Goal: Task Accomplishment & Management: Manage account settings

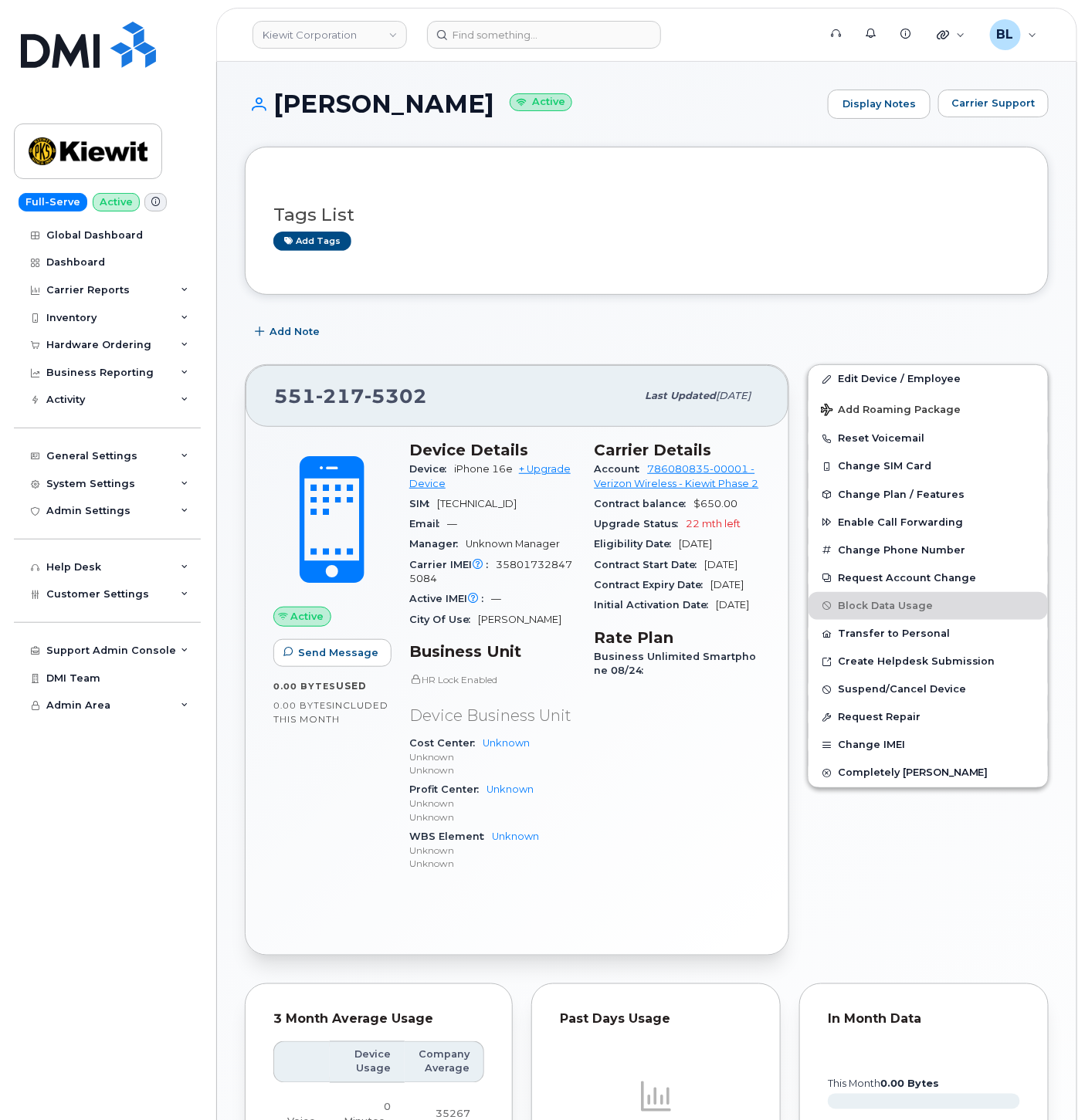
click at [564, 287] on div "Tags List Add tags" at bounding box center [647, 220] width 804 height 148
click at [496, 40] on input at bounding box center [543, 34] width 234 height 28
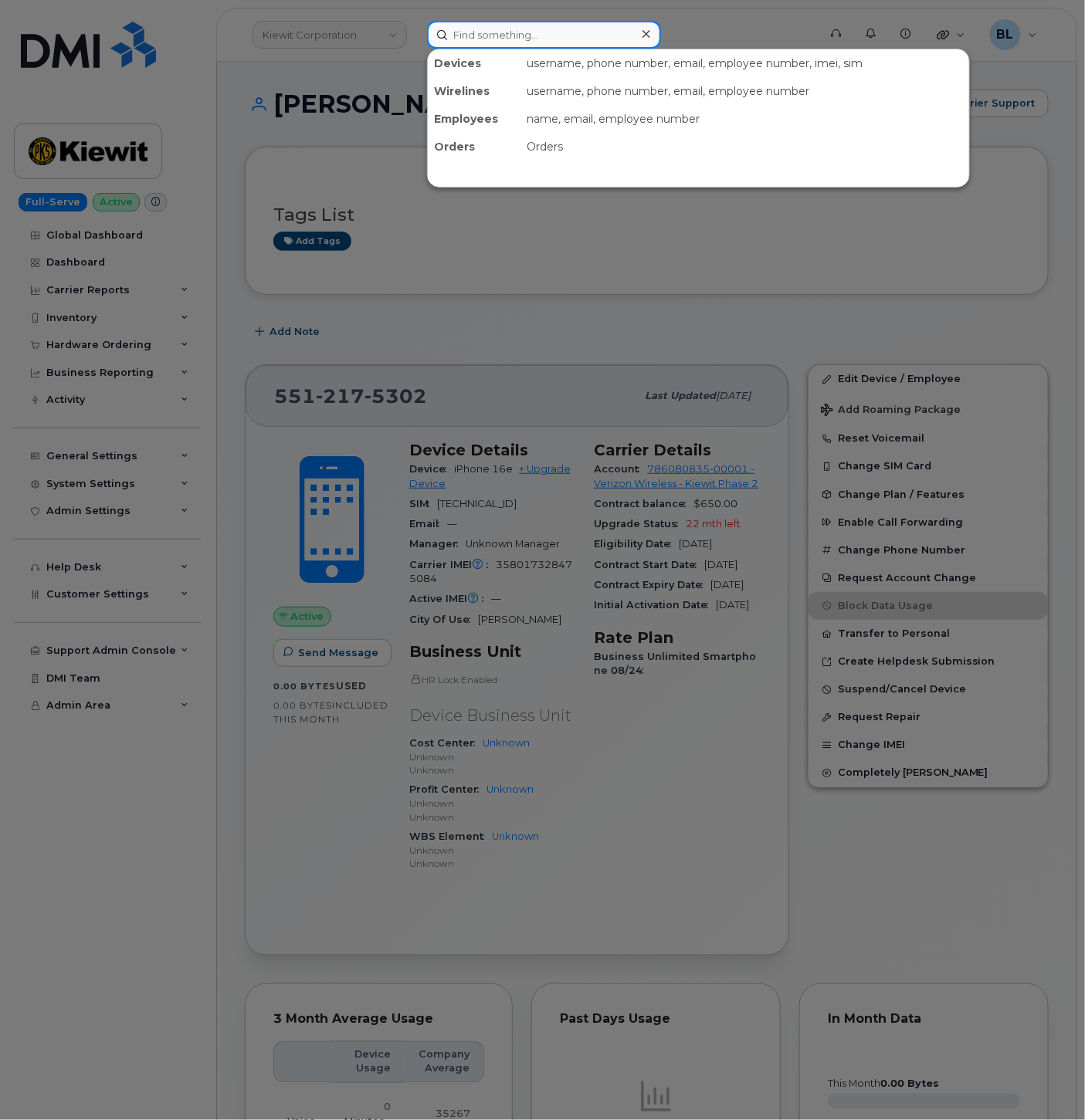
paste input "4255670456"
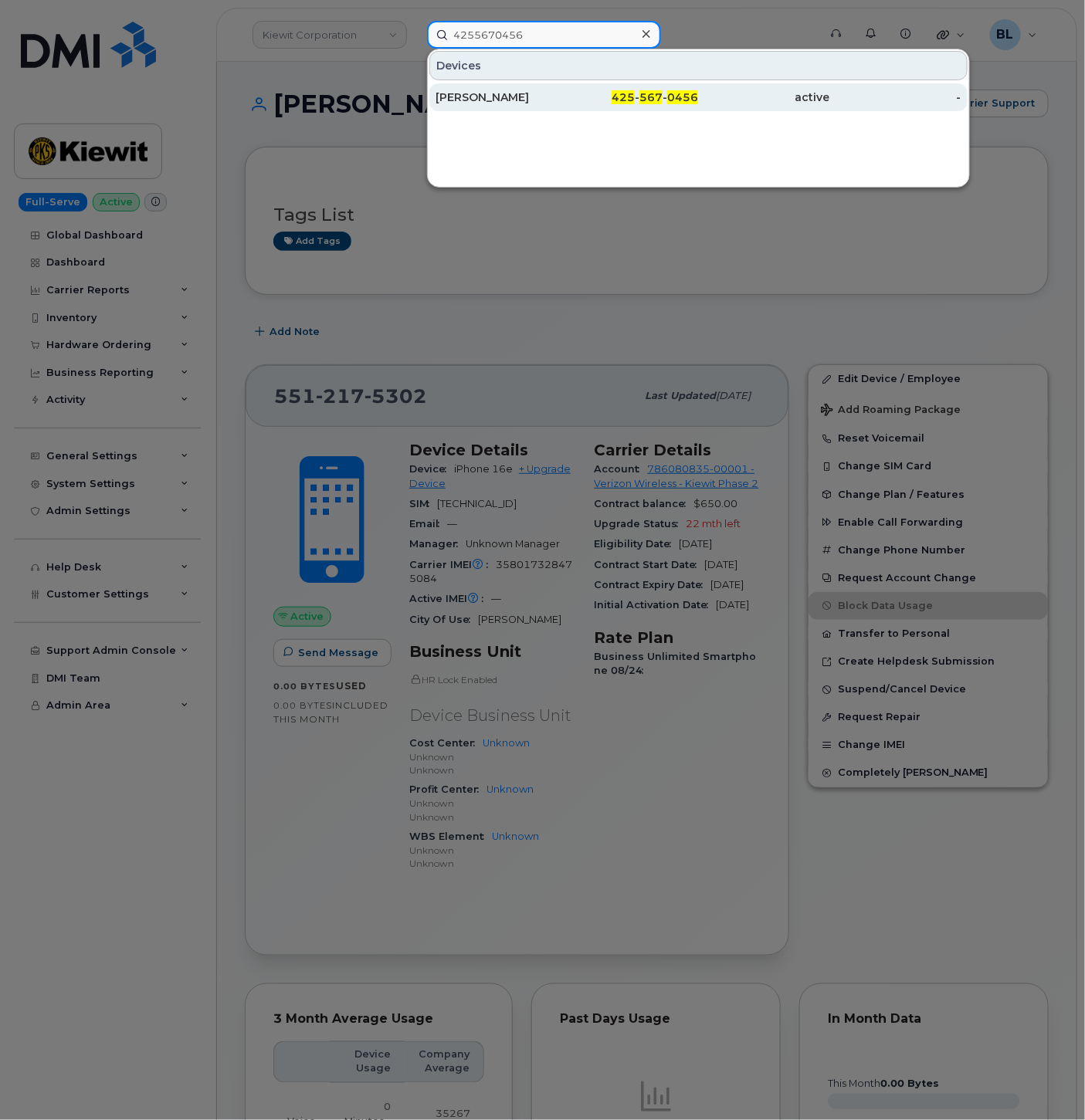
type input "4255670456"
click at [600, 97] on div "425 - 567 - 0456" at bounding box center [632, 97] width 131 height 15
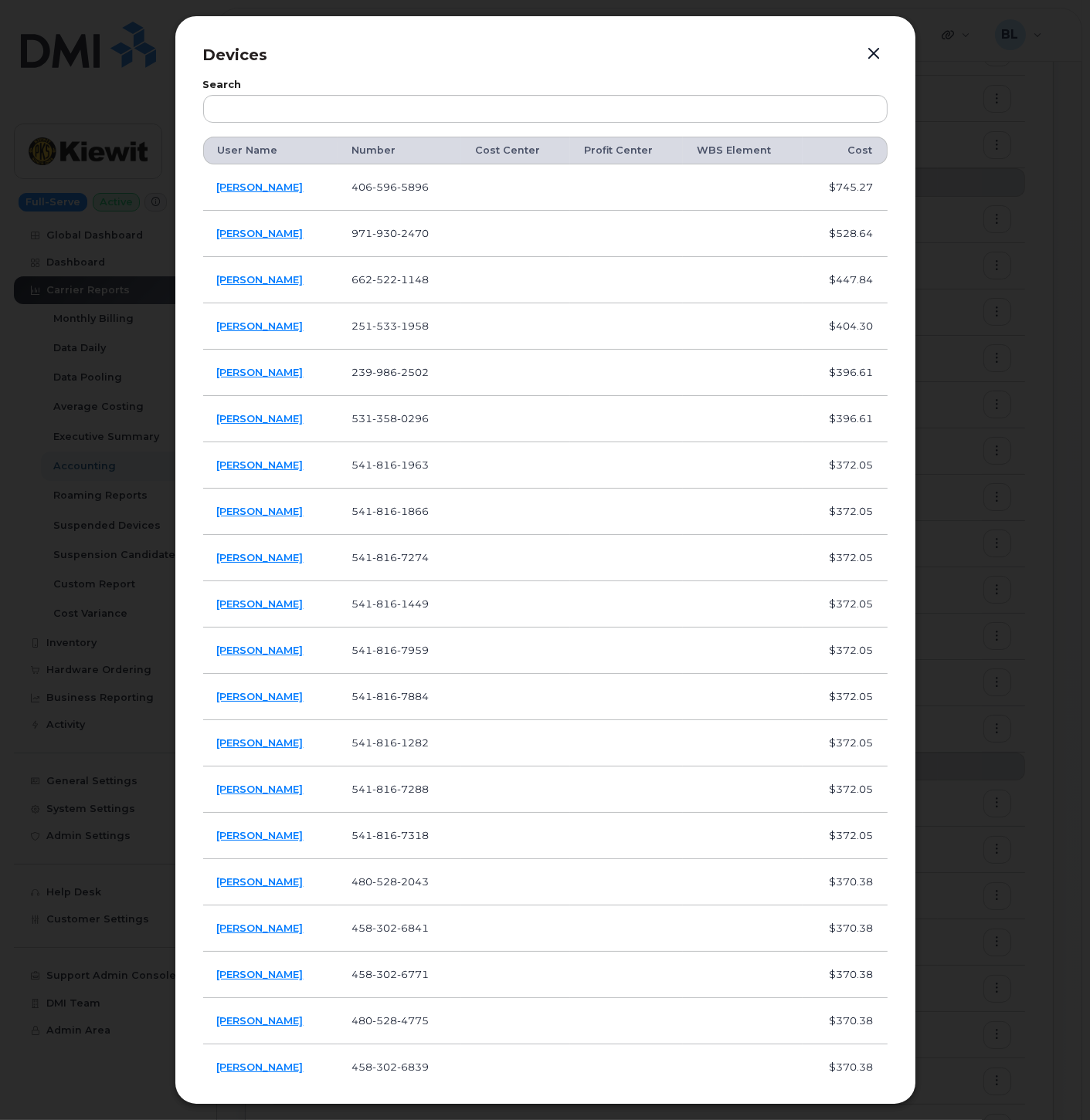
scroll to position [915, 0]
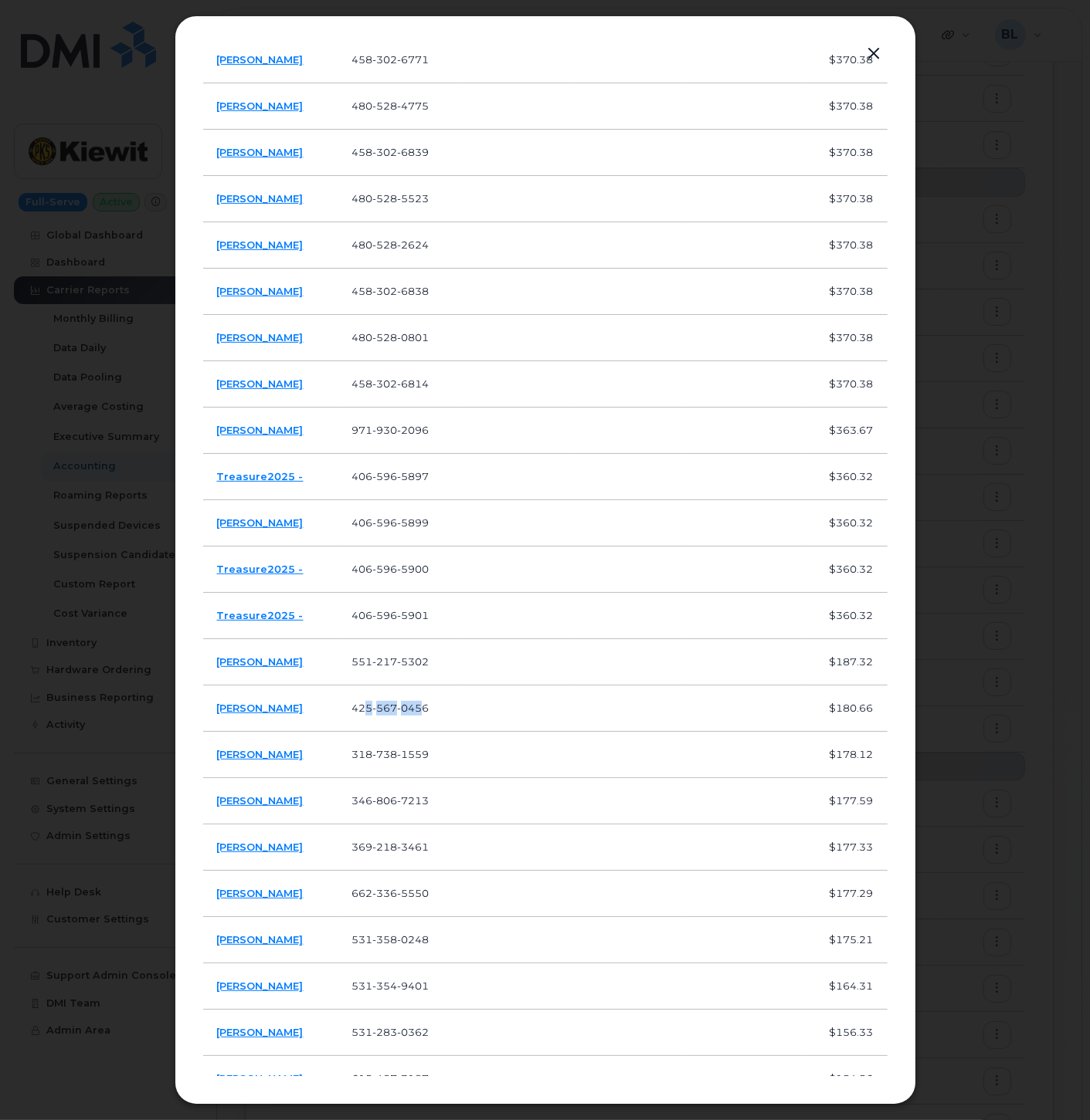
drag, startPoint x: 434, startPoint y: 712, endPoint x: 374, endPoint y: 706, distance: 60.3
click at [374, 706] on span "425 567 0456" at bounding box center [390, 708] width 77 height 12
drag, startPoint x: 374, startPoint y: 706, endPoint x: 385, endPoint y: 706, distance: 11.0
click at [385, 706] on span "567" at bounding box center [385, 708] width 25 height 12
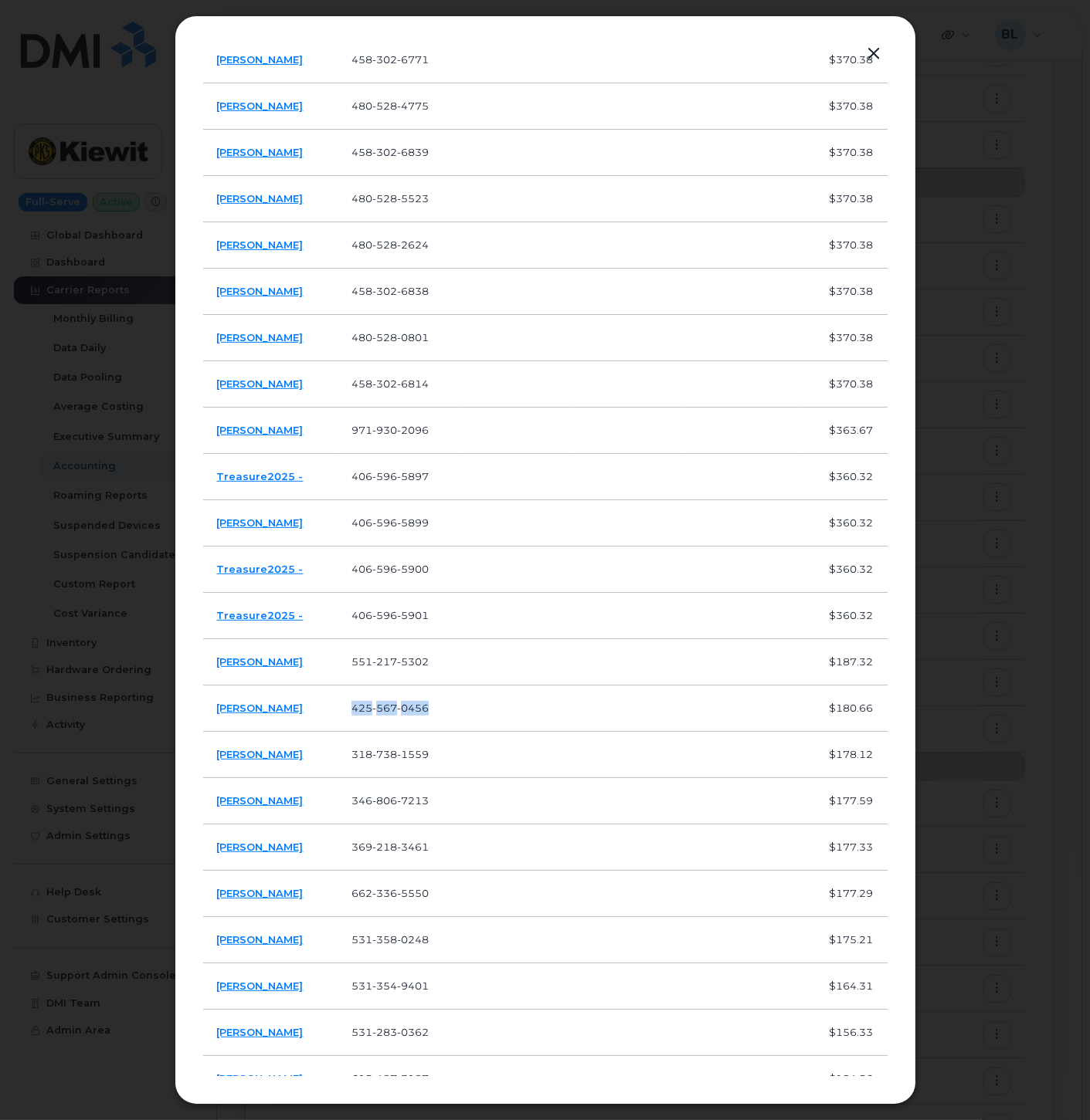
drag, startPoint x: 319, startPoint y: 713, endPoint x: 215, endPoint y: 714, distance: 104.0
click at [215, 714] on td "James Tingelstad" at bounding box center [271, 709] width 135 height 47
drag, startPoint x: 488, startPoint y: 714, endPoint x: 407, endPoint y: 700, distance: 82.2
click at [407, 700] on tr "James Tingelstad 425 567 0456 $180.66" at bounding box center [545, 709] width 684 height 47
click at [407, 700] on td "425 567 0456" at bounding box center [399, 709] width 124 height 47
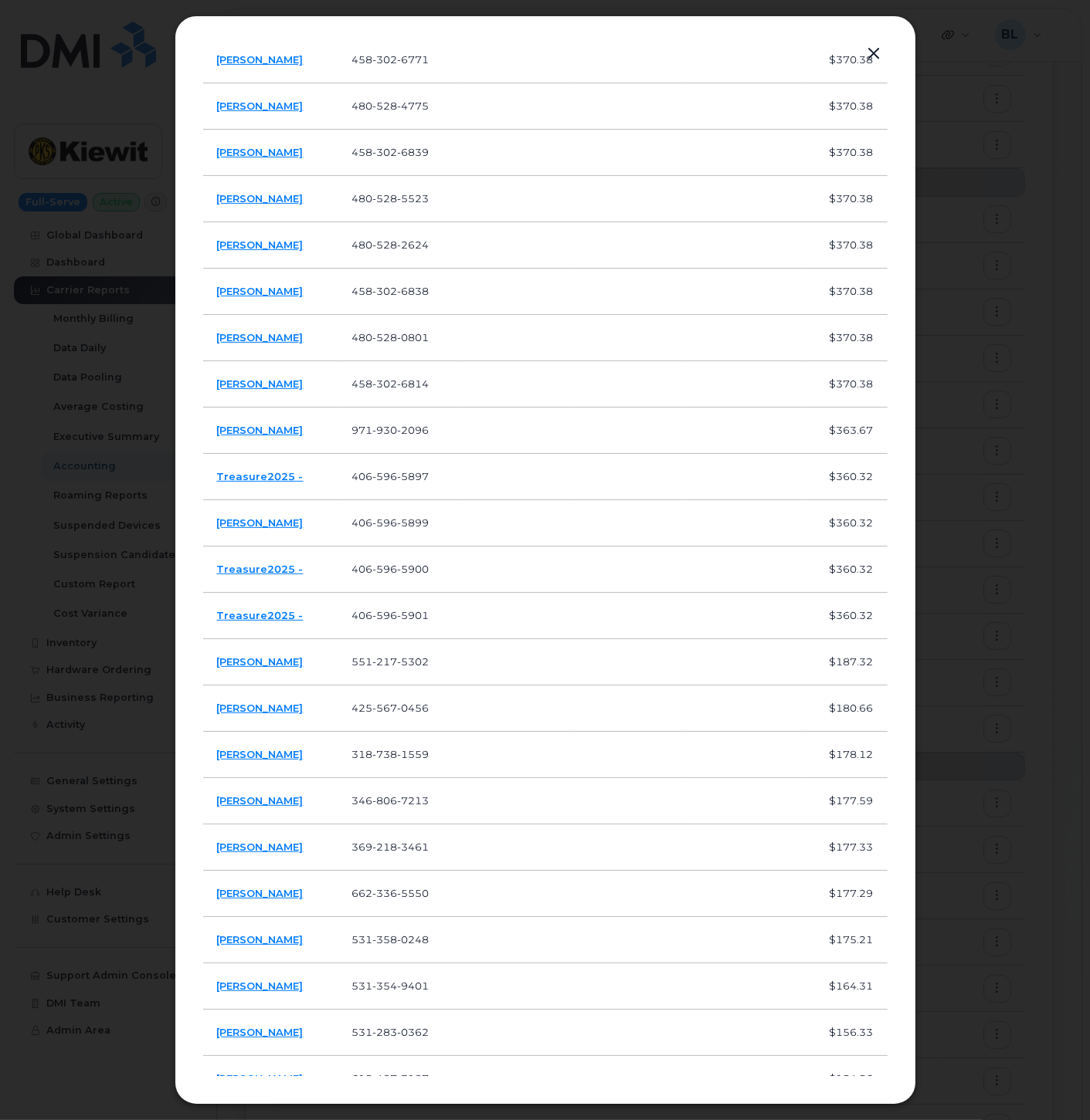
click at [400, 700] on td "425 567 0456" at bounding box center [399, 709] width 124 height 47
copy span "425 567 0456"
click at [397, 750] on span "738" at bounding box center [385, 753] width 25 height 12
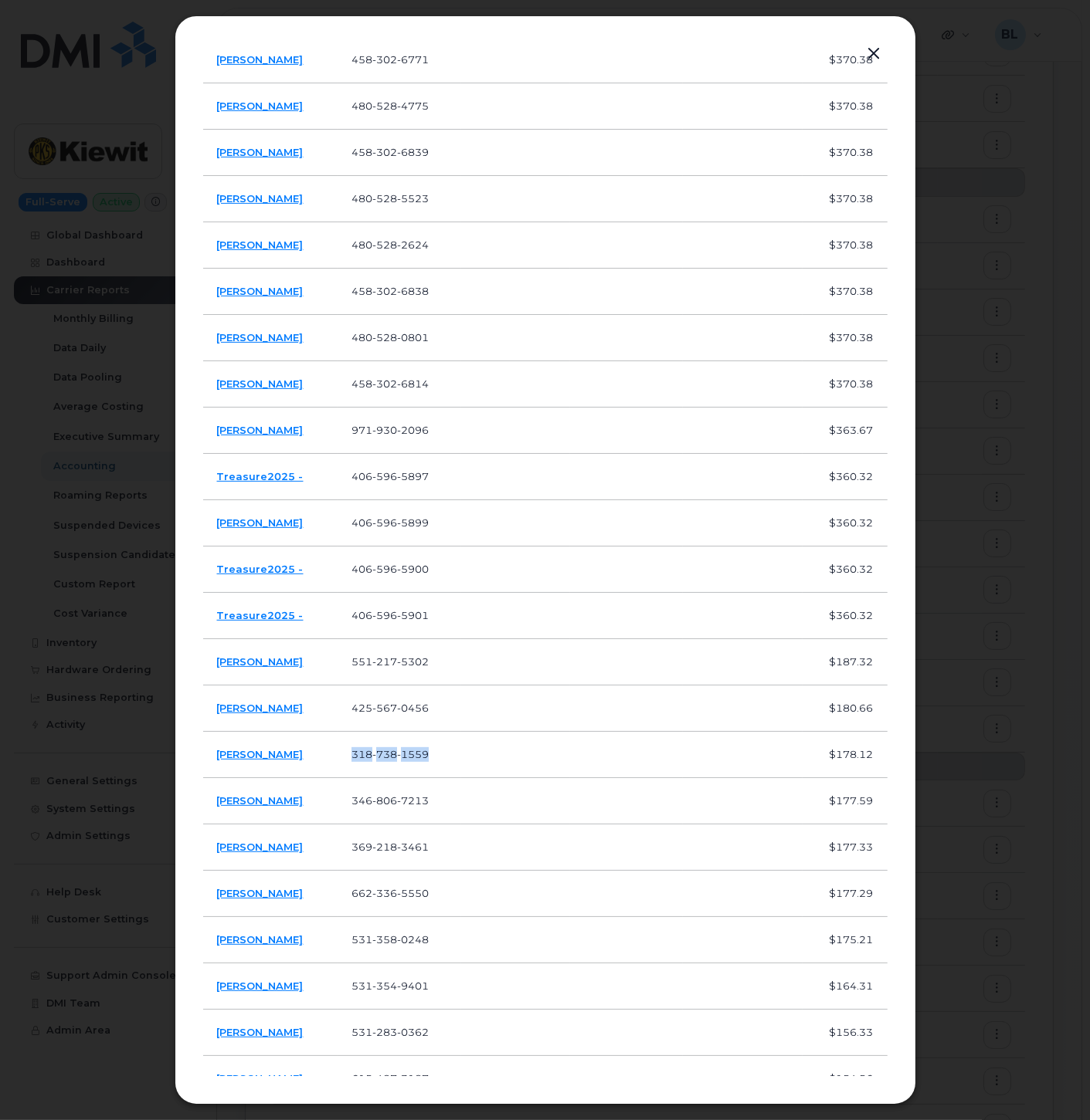
copy span "[PHONE_NUMBER]"
drag, startPoint x: 313, startPoint y: 702, endPoint x: 217, endPoint y: 709, distance: 96.3
click at [217, 709] on td "James Tingelstad" at bounding box center [271, 709] width 135 height 47
copy link "James Tingelstad"
click at [320, 772] on td "[PERSON_NAME]" at bounding box center [271, 754] width 135 height 47
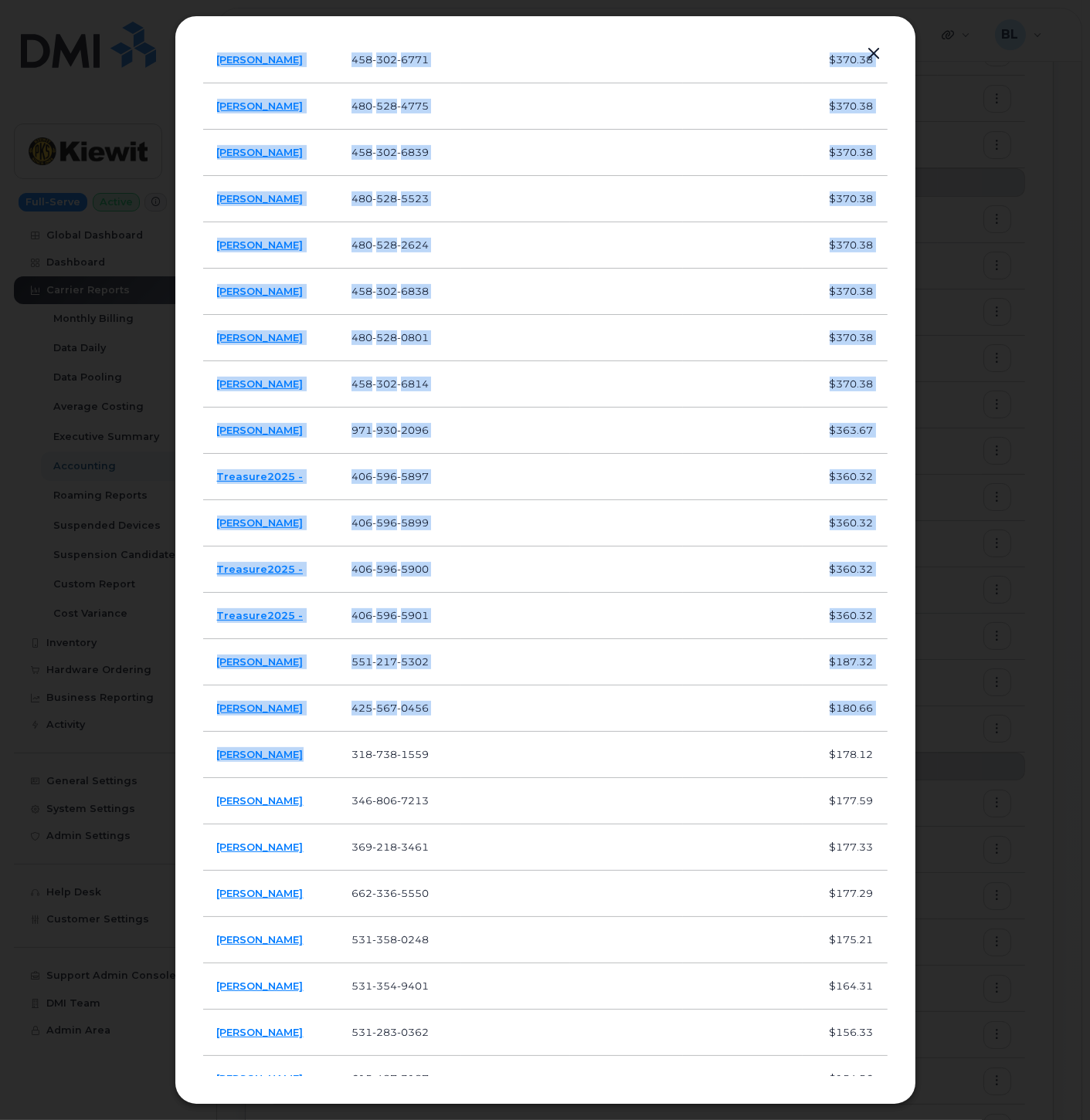
drag, startPoint x: 316, startPoint y: 752, endPoint x: 201, endPoint y: 753, distance: 115.0
click at [201, 753] on div "Devices Search User Name Number Cost Center Profit Center WBS Element Cost Paul…" at bounding box center [545, 560] width 741 height 1090
click at [305, 756] on td "[PERSON_NAME]" at bounding box center [271, 754] width 135 height 47
click at [298, 756] on td "[PERSON_NAME]" at bounding box center [271, 754] width 135 height 47
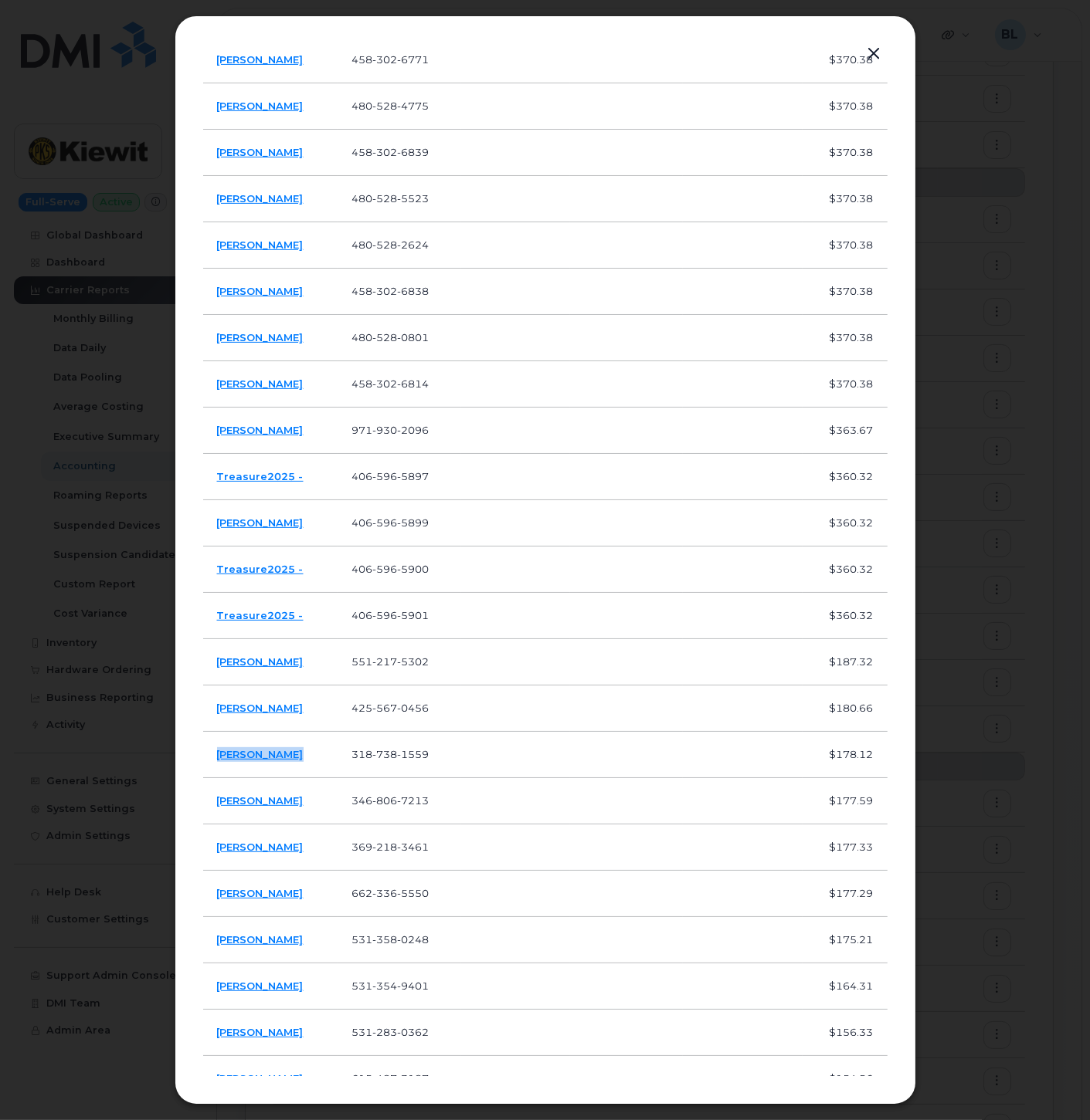
drag, startPoint x: 298, startPoint y: 756, endPoint x: 220, endPoint y: 754, distance: 78.0
click at [220, 754] on td "[PERSON_NAME]" at bounding box center [271, 754] width 135 height 47
copy link "[PERSON_NAME]"
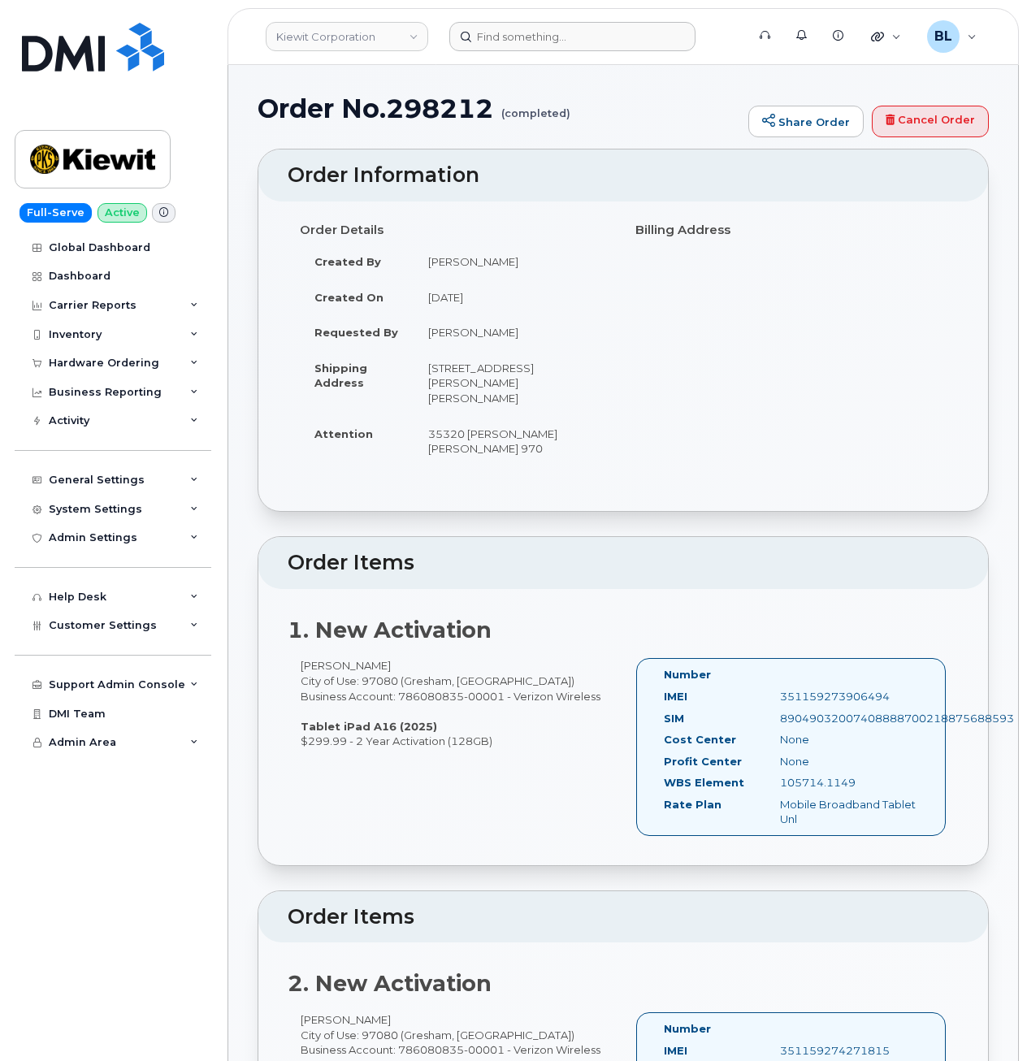
scroll to position [433, 0]
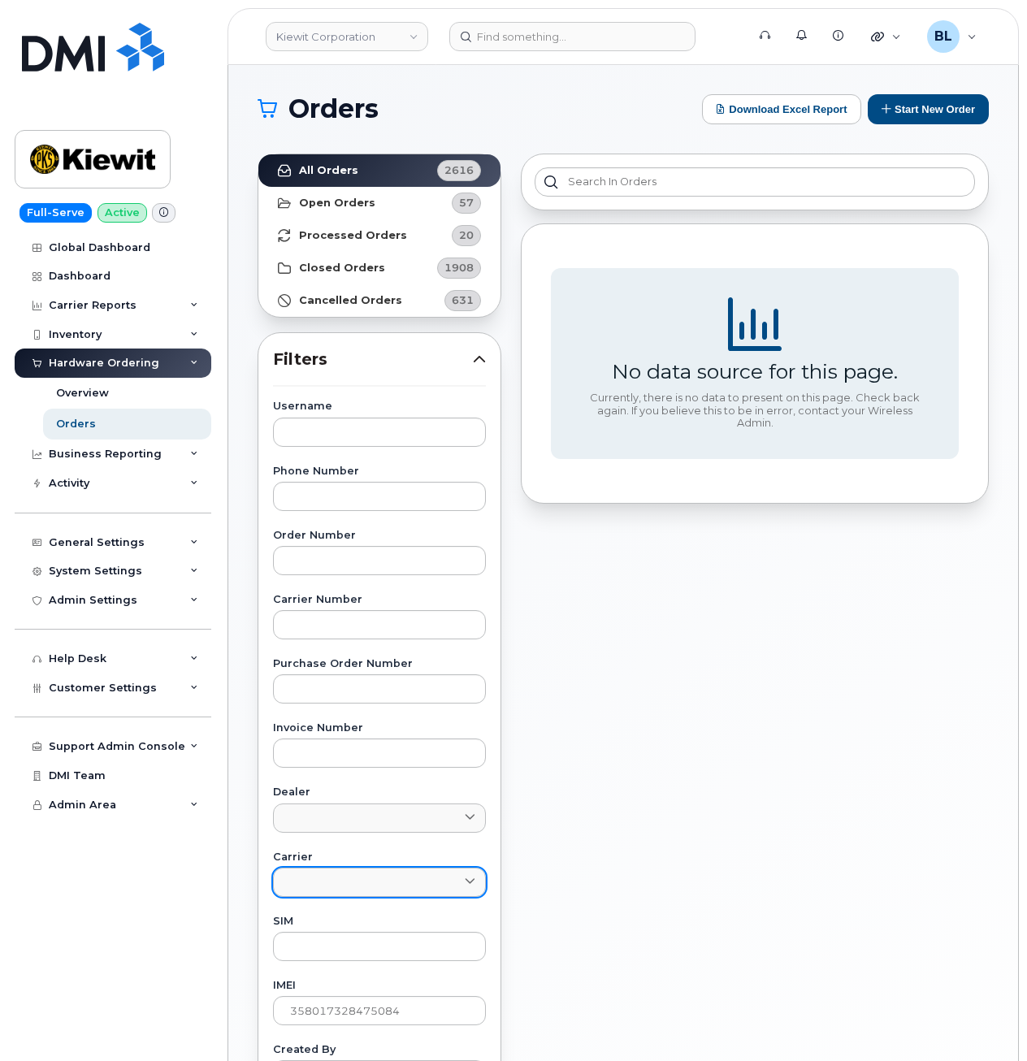
scroll to position [296, 0]
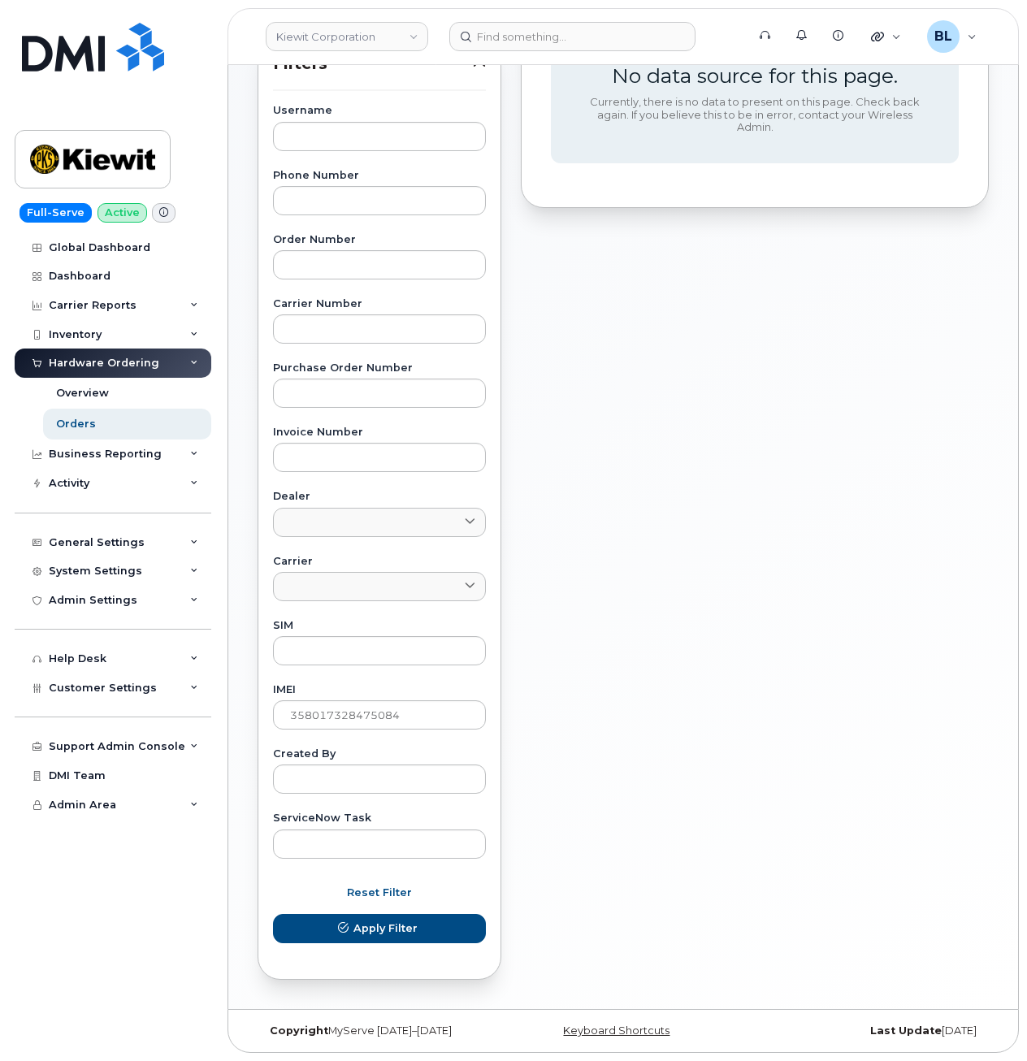
click at [394, 678] on div "Username Phone Number Order Number Carrier Number Purchase Order Number Invoice…" at bounding box center [380, 482] width 252 height 752
click at [397, 705] on input "358017328475084" at bounding box center [379, 714] width 213 height 29
click at [624, 249] on div "No data source for this page. Currently, there is no data to present on this pa…" at bounding box center [755, 419] width 488 height 1142
click at [353, 663] on input "text" at bounding box center [379, 650] width 213 height 29
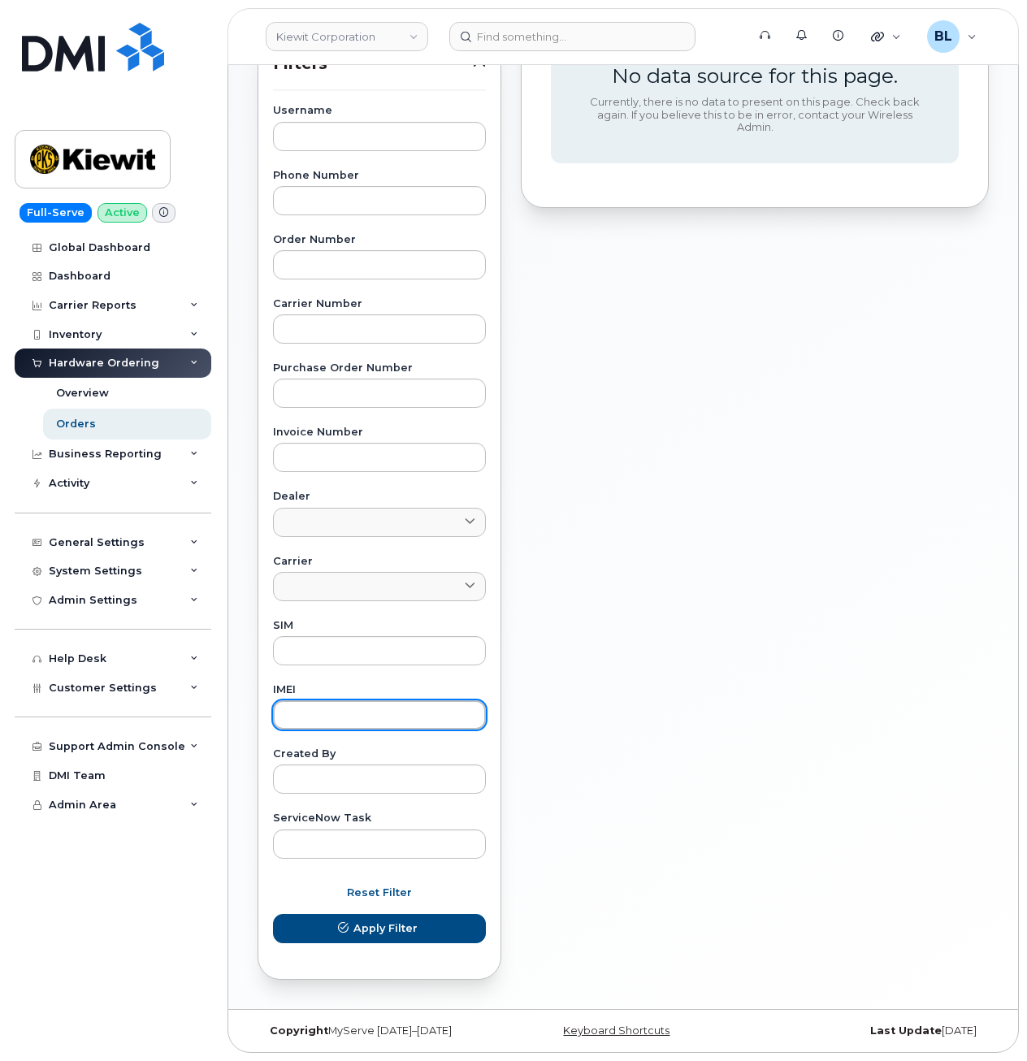
click at [353, 709] on input "text" at bounding box center [379, 714] width 213 height 29
paste input "355613396765407"
click at [273, 914] on button "Apply Filter" at bounding box center [379, 928] width 213 height 29
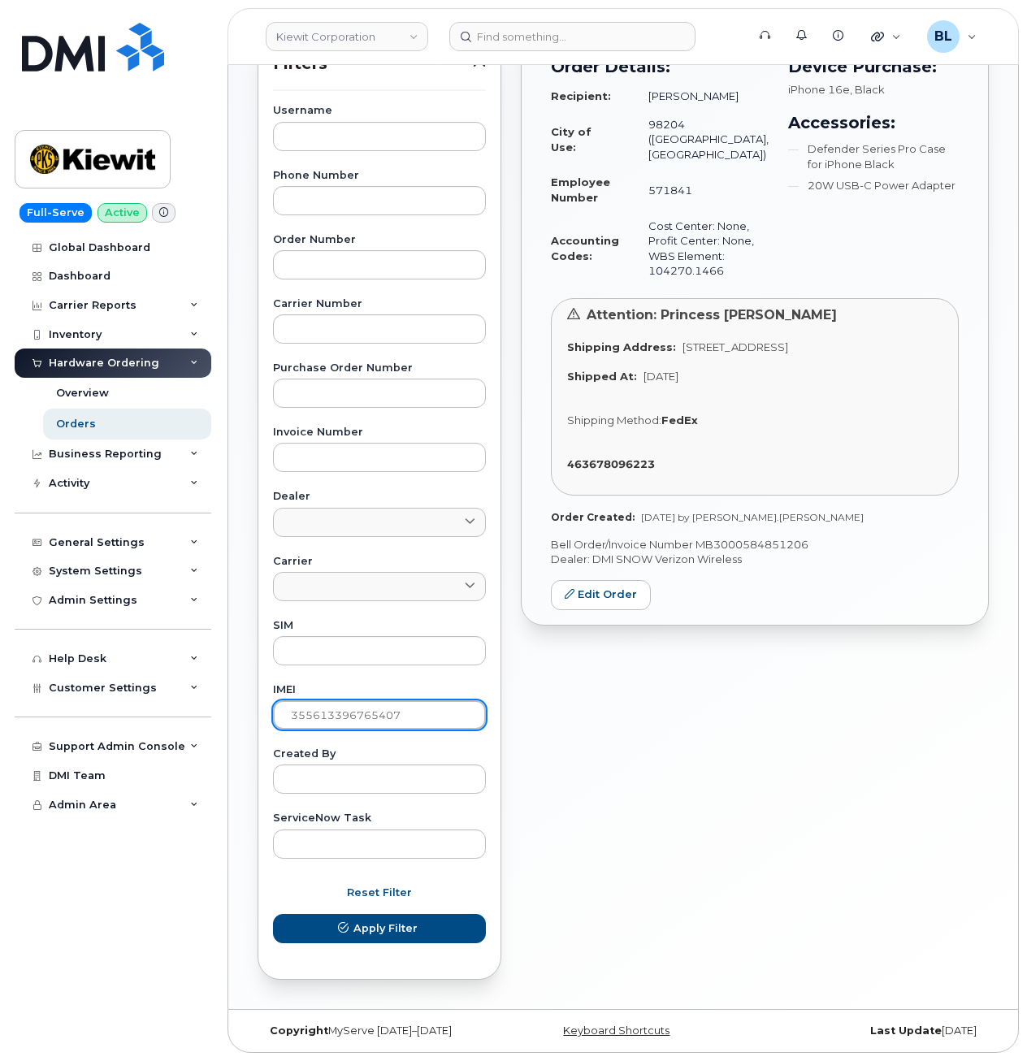
scroll to position [0, 0]
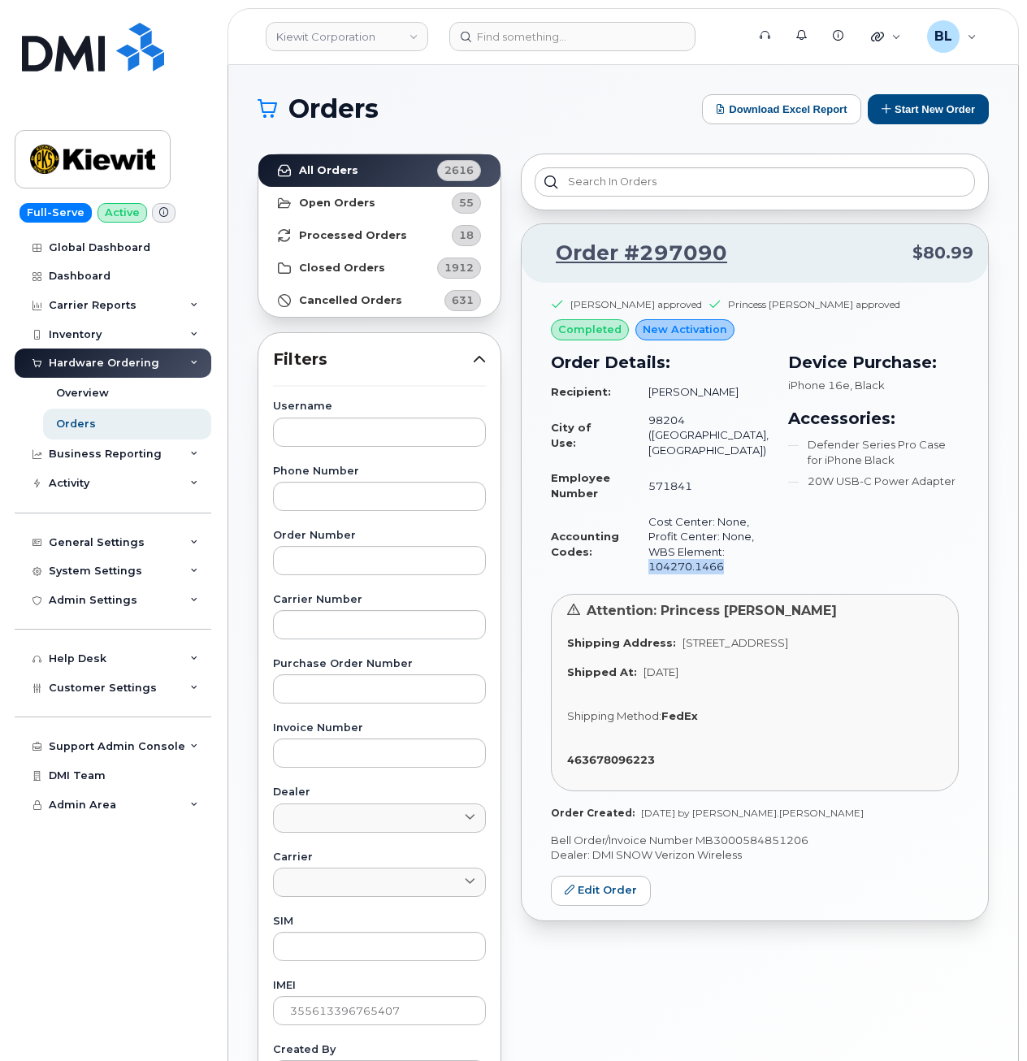
drag, startPoint x: 721, startPoint y: 574, endPoint x: 651, endPoint y: 570, distance: 70.1
click at [651, 570] on td "Cost Center: None, Profit Center: None, WBS Element: 104270.1466" at bounding box center [701, 544] width 135 height 73
copy td "104270.1466"
drag, startPoint x: 743, startPoint y: 249, endPoint x: 634, endPoint y: 263, distance: 109.9
click at [634, 263] on p "Order #297090 $80.99" at bounding box center [754, 253] width 437 height 29
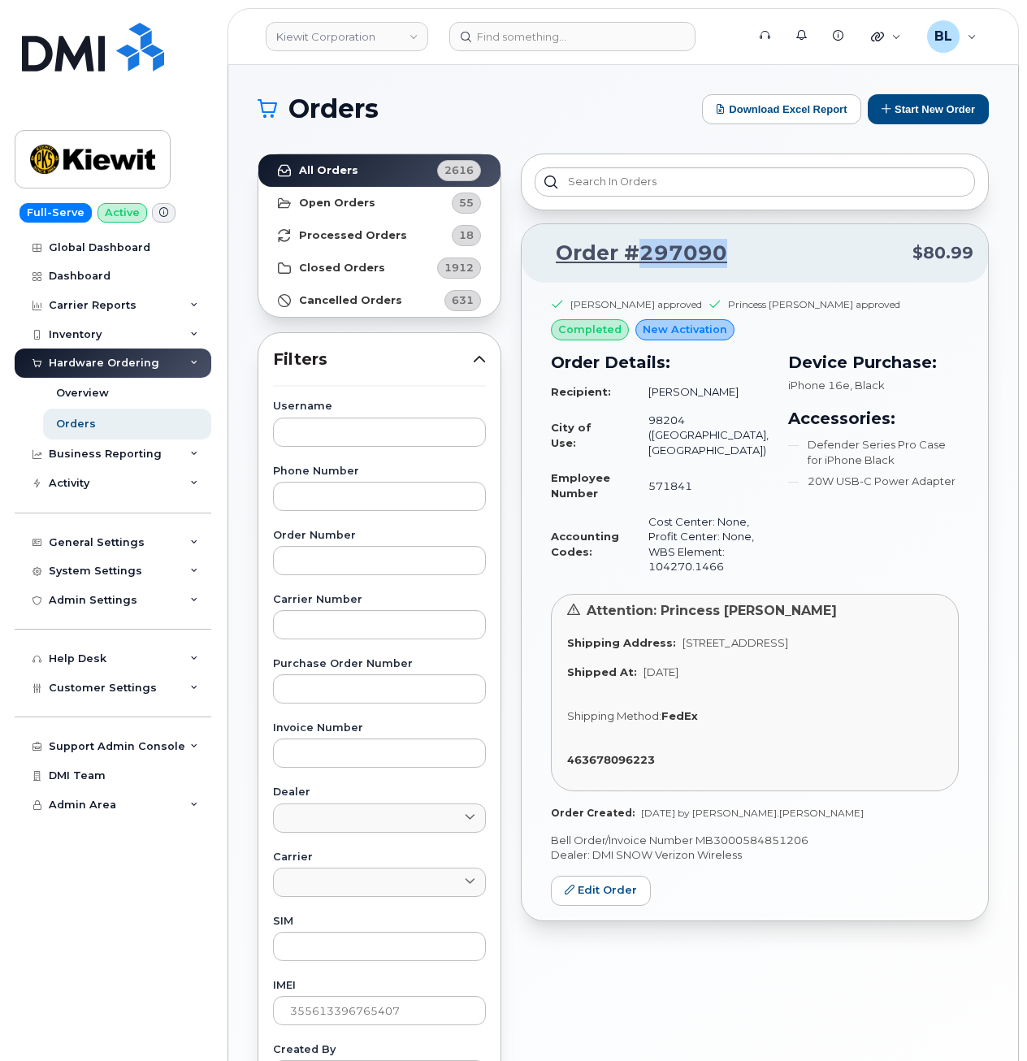
copy link "297090"
click at [345, 1021] on input "355613396765407" at bounding box center [379, 1010] width 213 height 29
paste input "4566764176089"
type input "354566764176089"
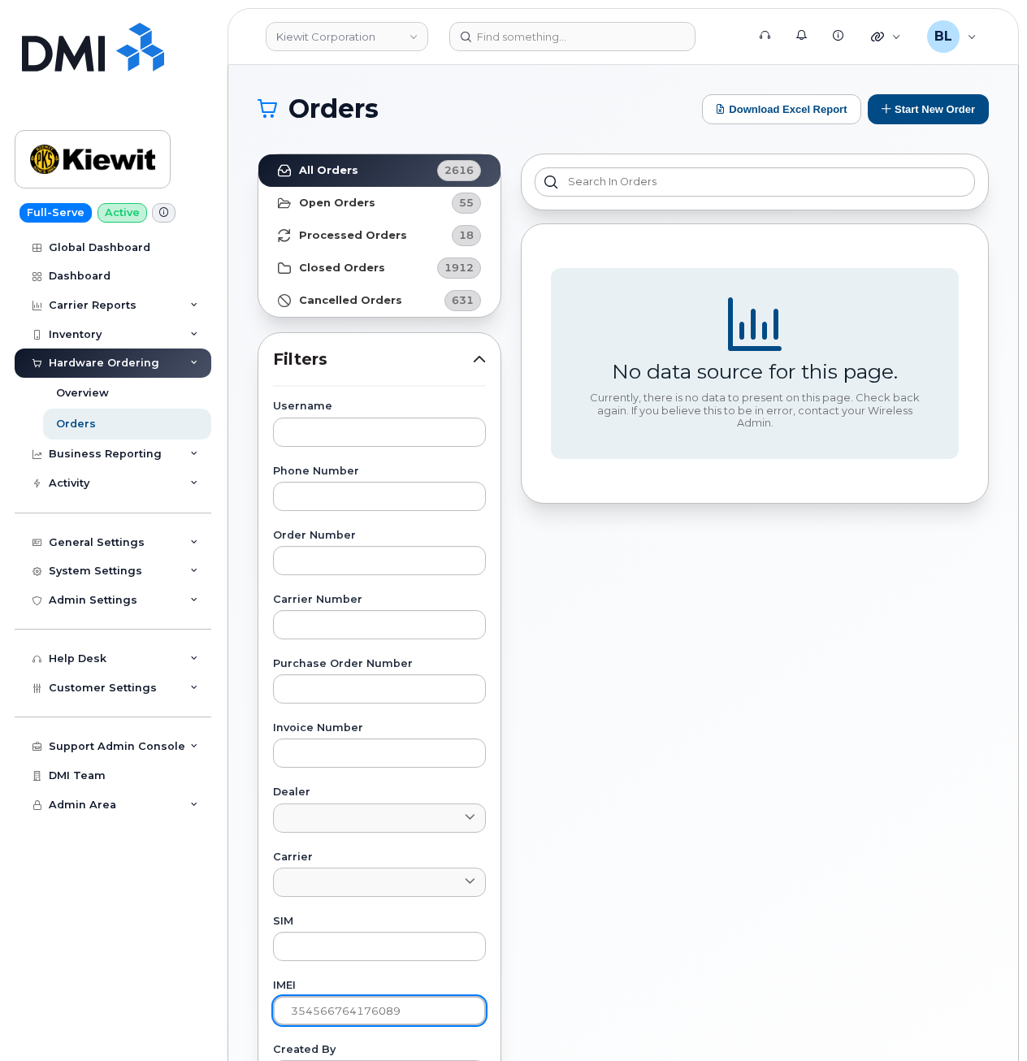
click at [367, 1025] on input "354566764176089" at bounding box center [379, 1010] width 213 height 29
click at [367, 1019] on input "354566764176089" at bounding box center [379, 1010] width 213 height 29
click at [514, 135] on section "Orders Download Excel Report Start New Order All Orders 2616 Open Orders 55 Pro…" at bounding box center [623, 689] width 731 height 1191
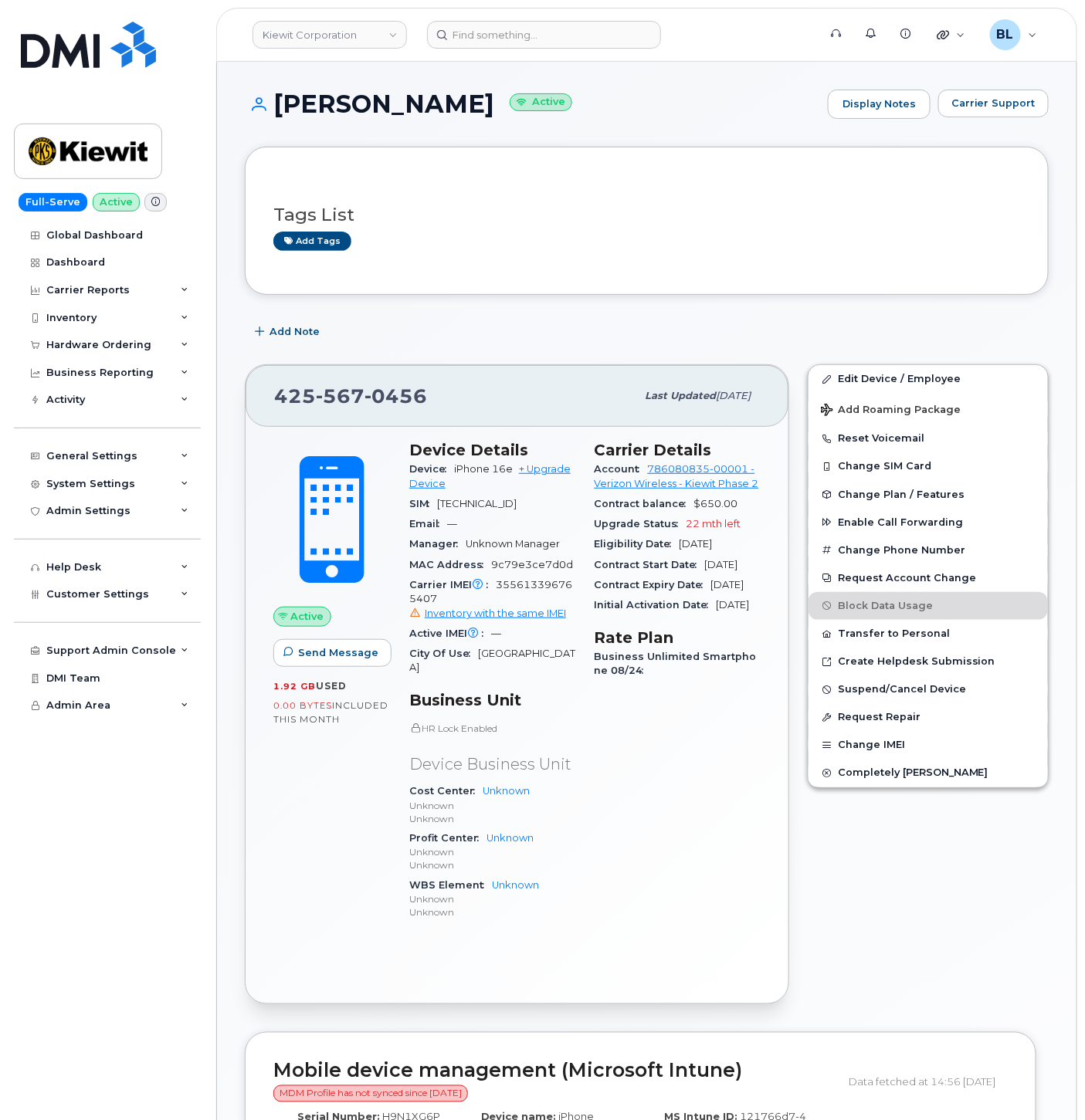
click at [519, 607] on div "Carrier IMEI Carrier IMEI is reported during the last billing cycle or change o…" at bounding box center [493, 598] width 167 height 48
click at [527, 598] on span "355613396765407 Inventory with the same IMEI" at bounding box center [493, 599] width 167 height 42
copy span "355613396765407"
drag, startPoint x: 943, startPoint y: 373, endPoint x: 356, endPoint y: 457, distance: 593.0
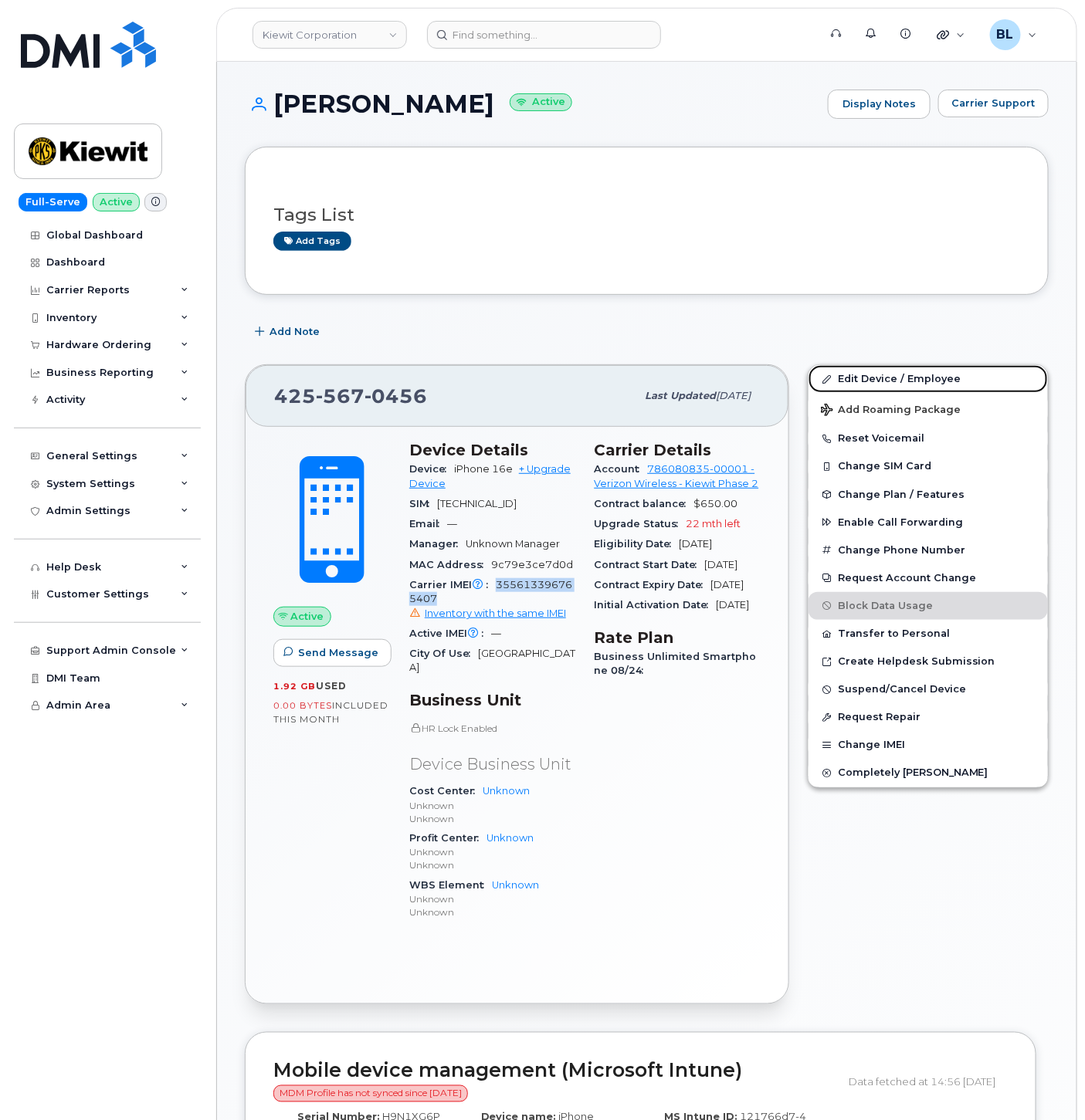
click at [943, 373] on link "Edit Device / Employee" at bounding box center [928, 378] width 239 height 28
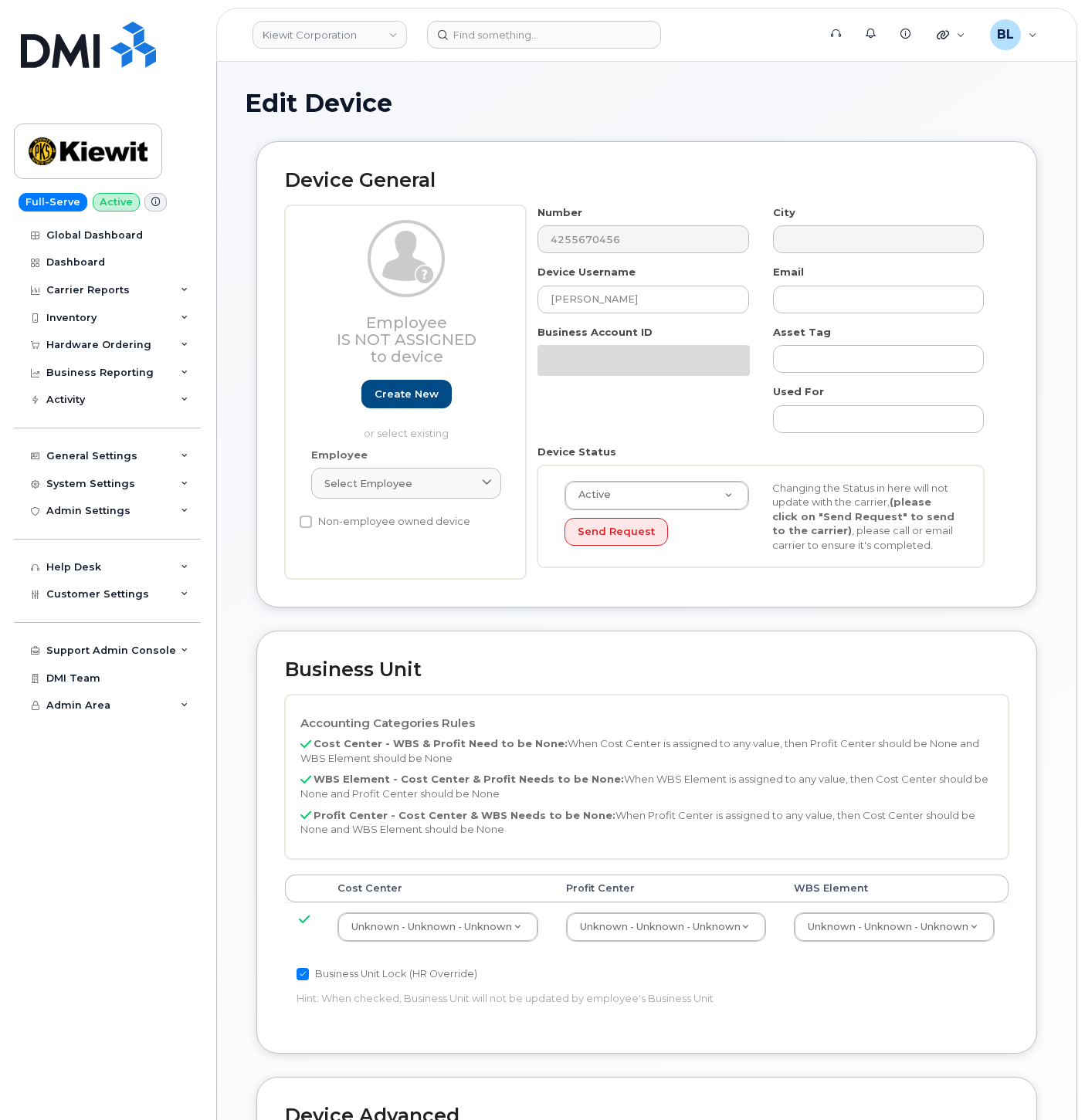
select select "29584743"
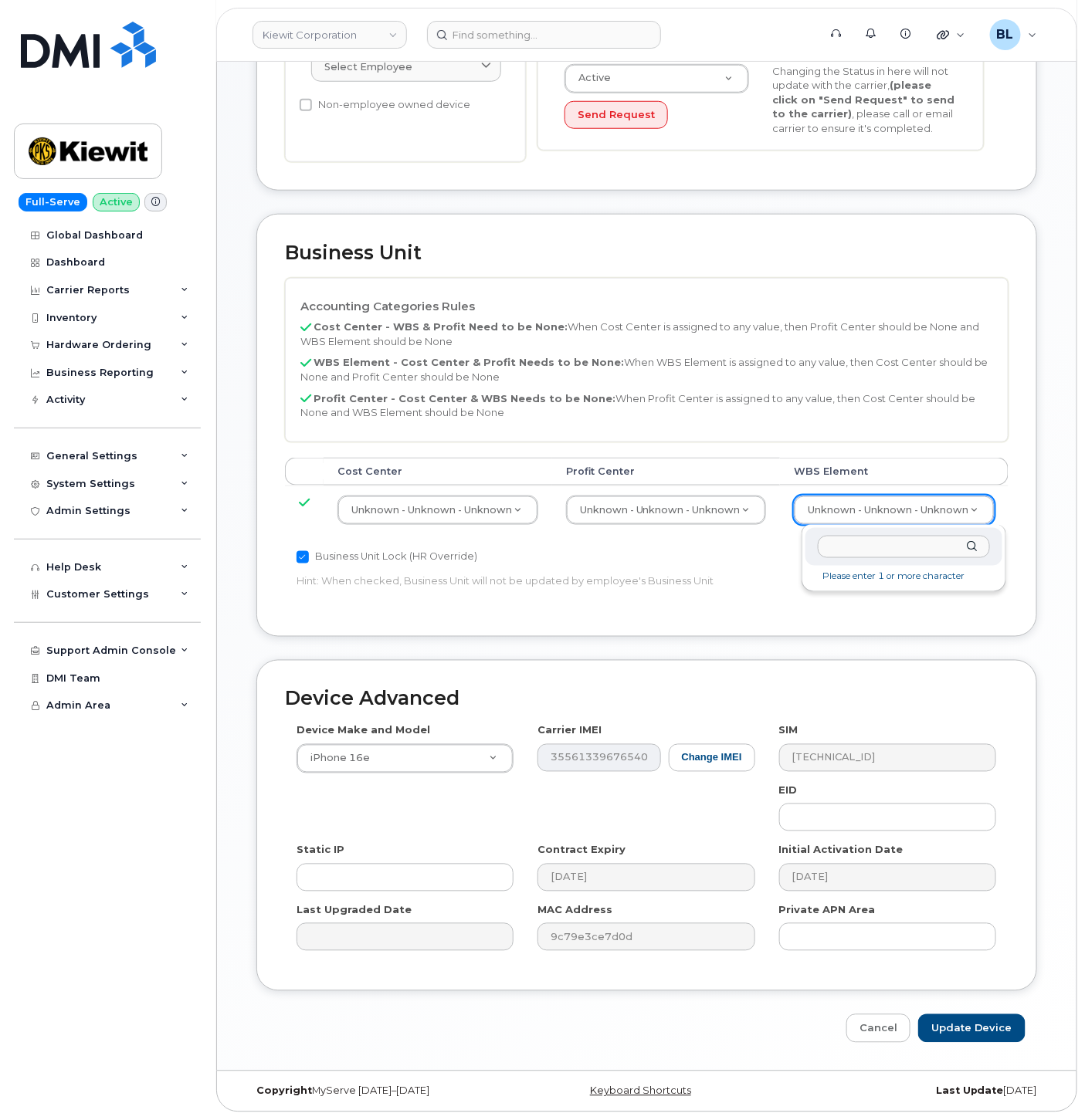
scroll to position [422, 0]
type input "104270.1466"
type input "30361674"
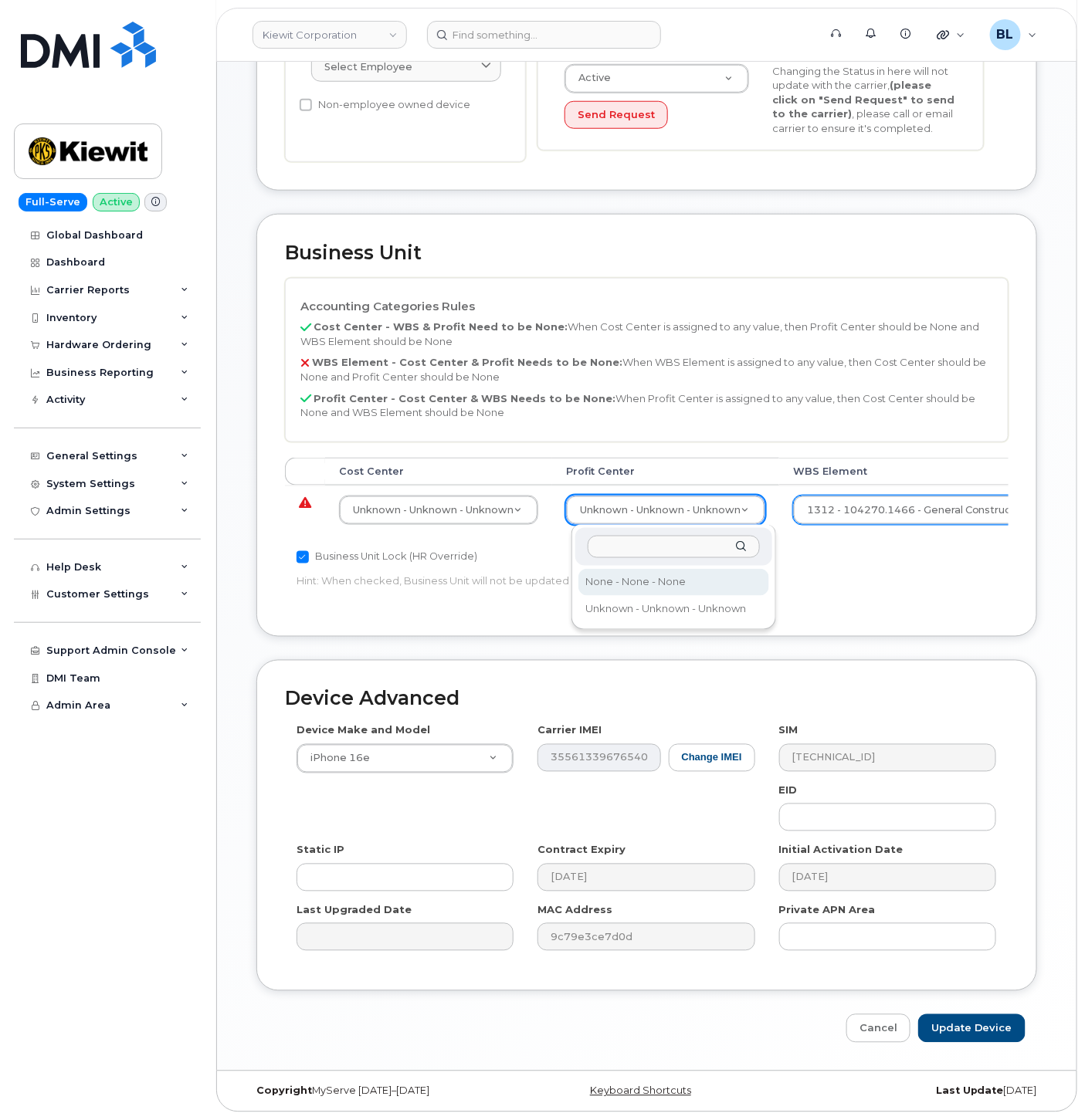
select select "29629357"
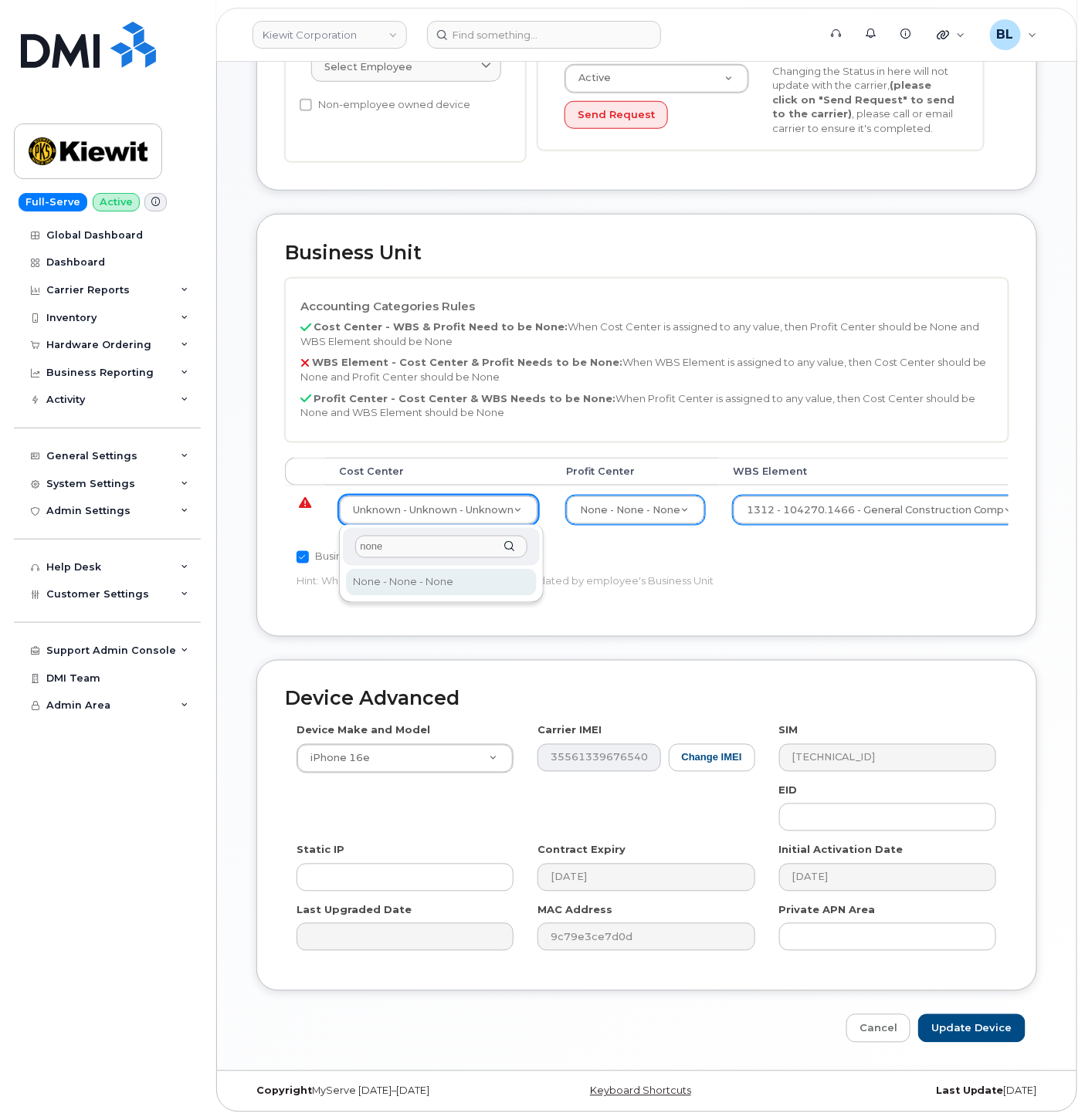
type input "none"
type input "29629358"
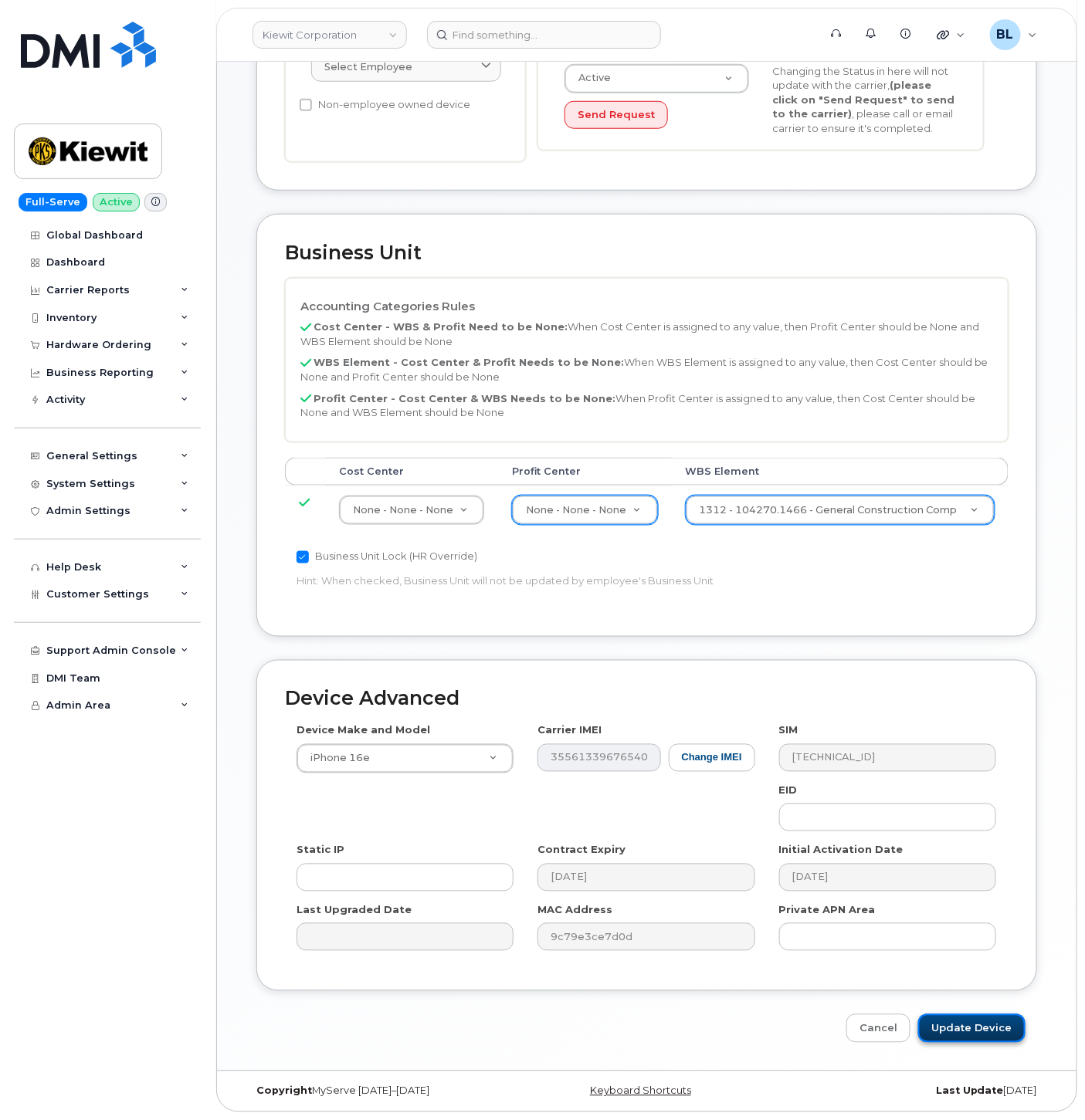
click at [971, 1035] on input "Update Device" at bounding box center [971, 1029] width 107 height 28
type input "Saving..."
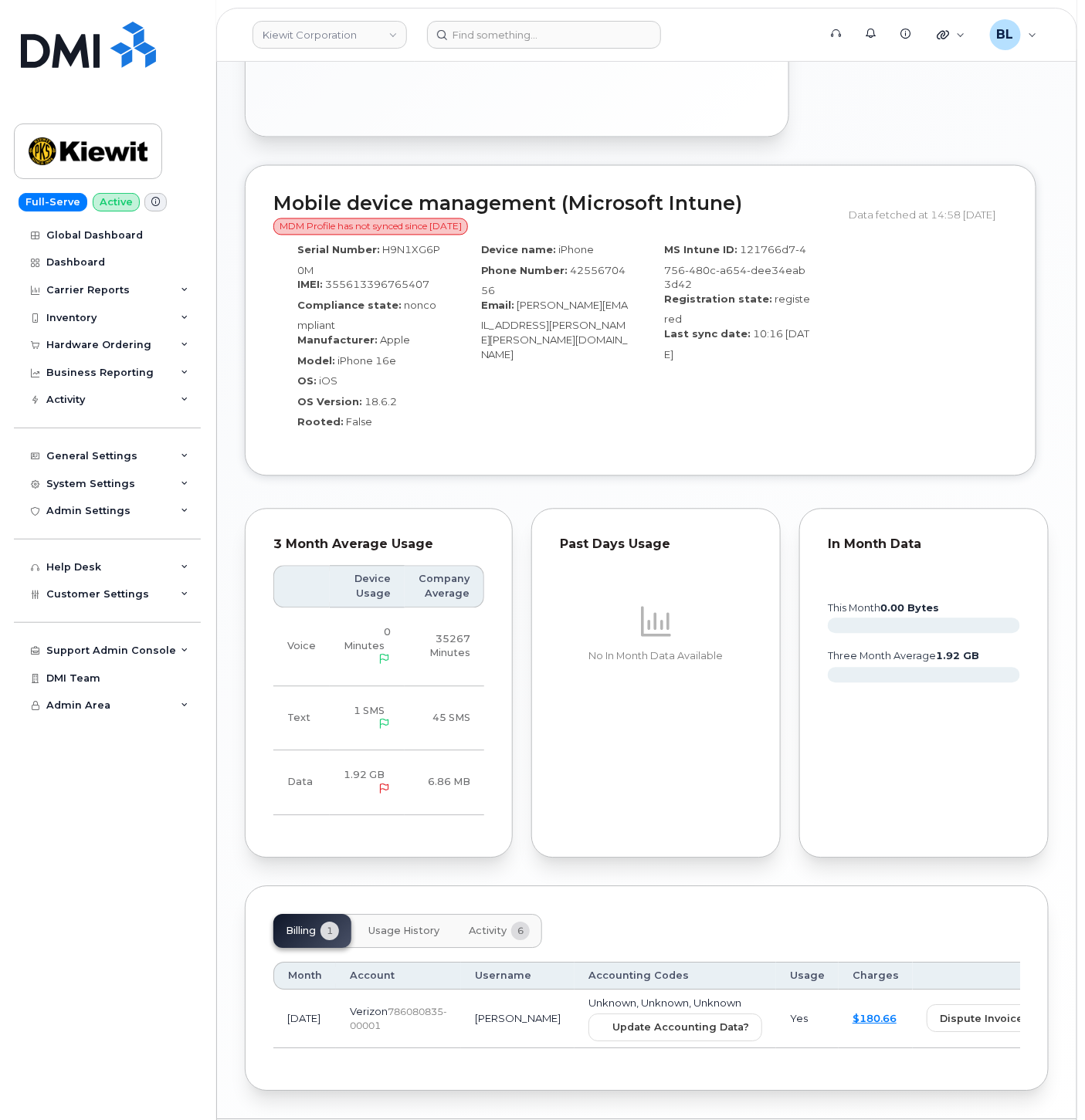
scroll to position [921, 0]
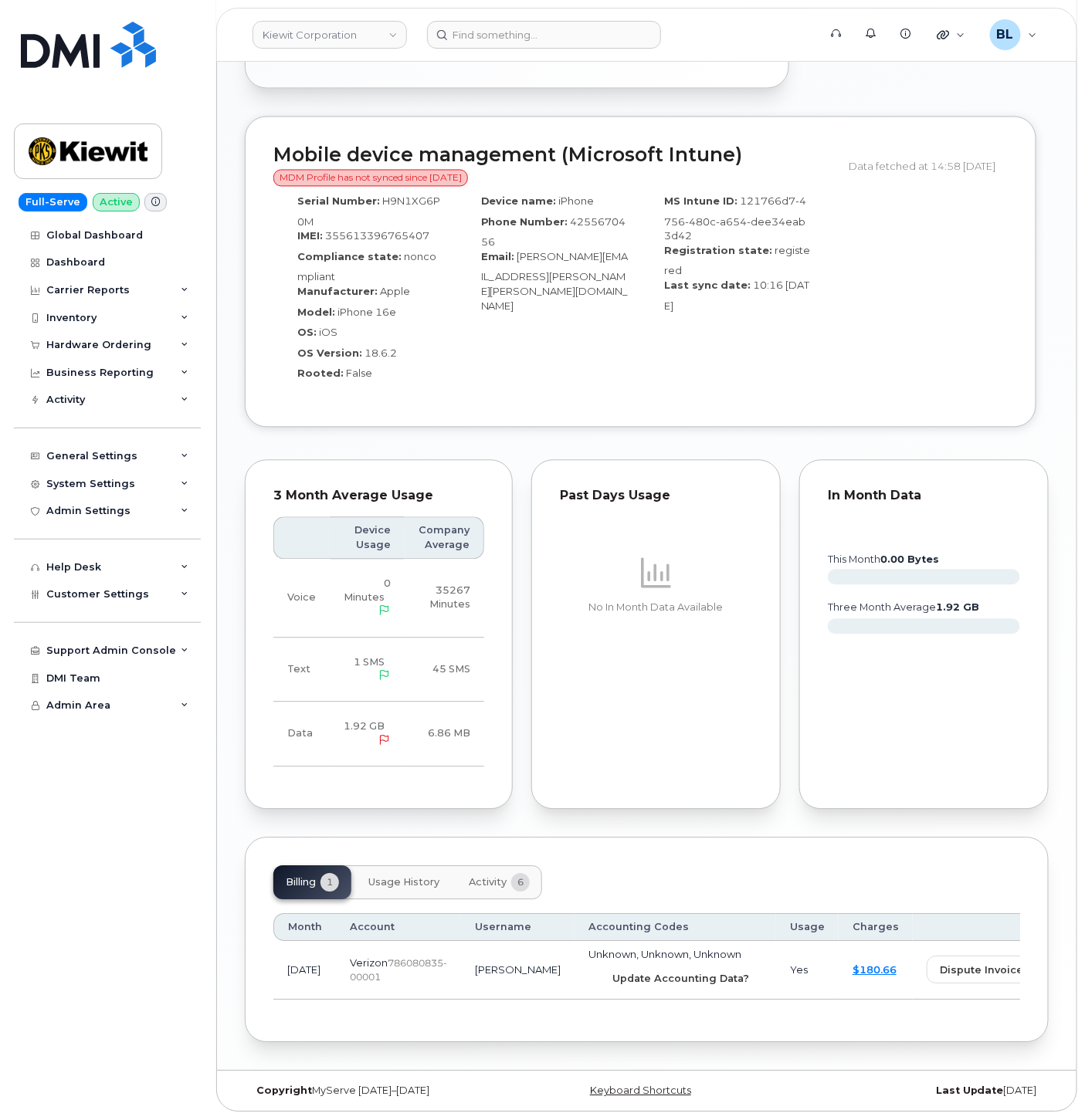
drag, startPoint x: 621, startPoint y: 971, endPoint x: 607, endPoint y: 85, distance: 886.1
click at [625, 972] on span "Update Accounting Data?" at bounding box center [680, 978] width 137 height 14
drag, startPoint x: 608, startPoint y: 387, endPoint x: 597, endPoint y: 387, distance: 11.0
click at [608, 387] on div "Device name: iPhone Phone Number: [PHONE_NUMBER] Email: [PERSON_NAME][EMAIL_ADD…" at bounding box center [548, 293] width 183 height 212
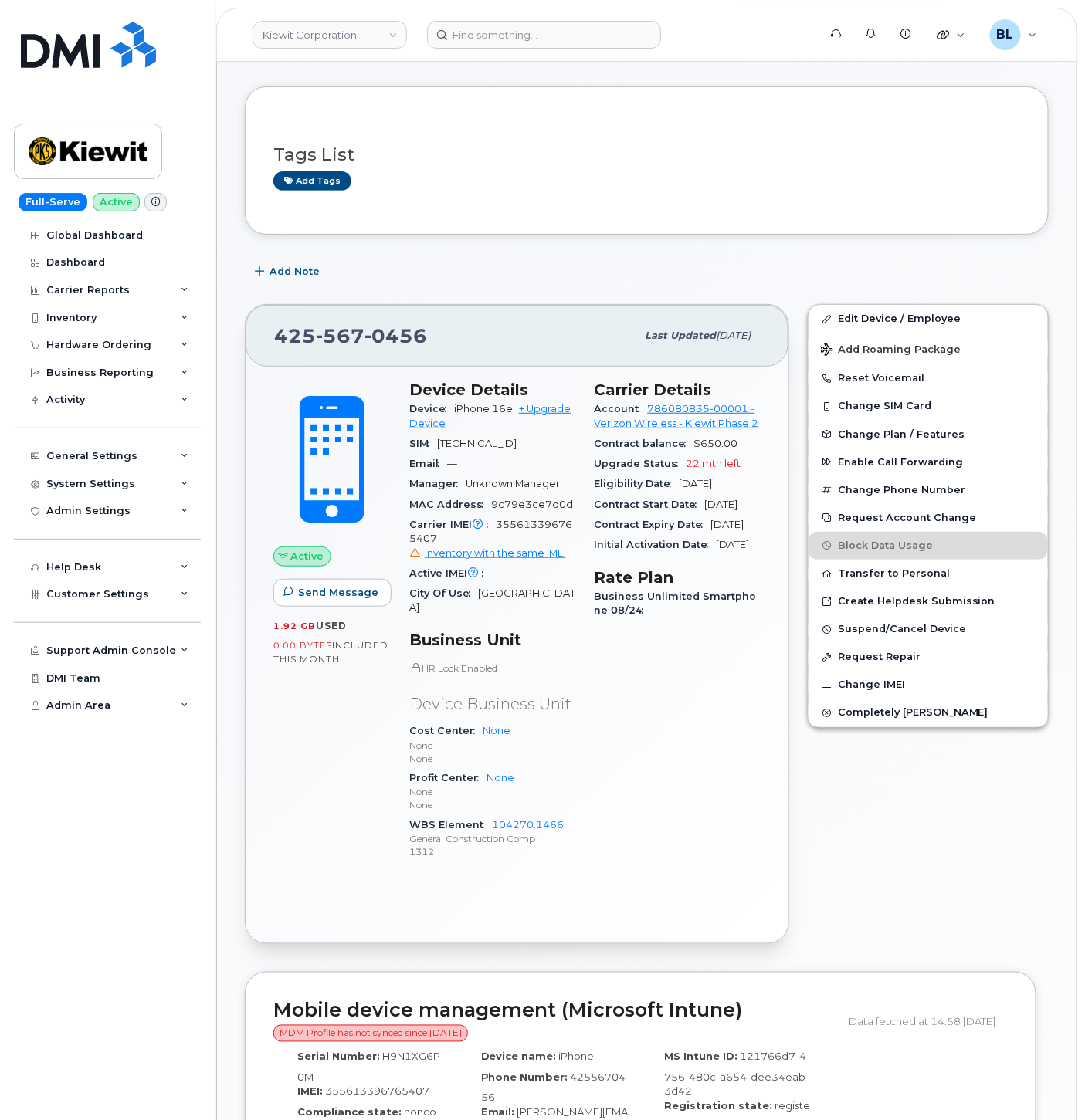
scroll to position [0, 0]
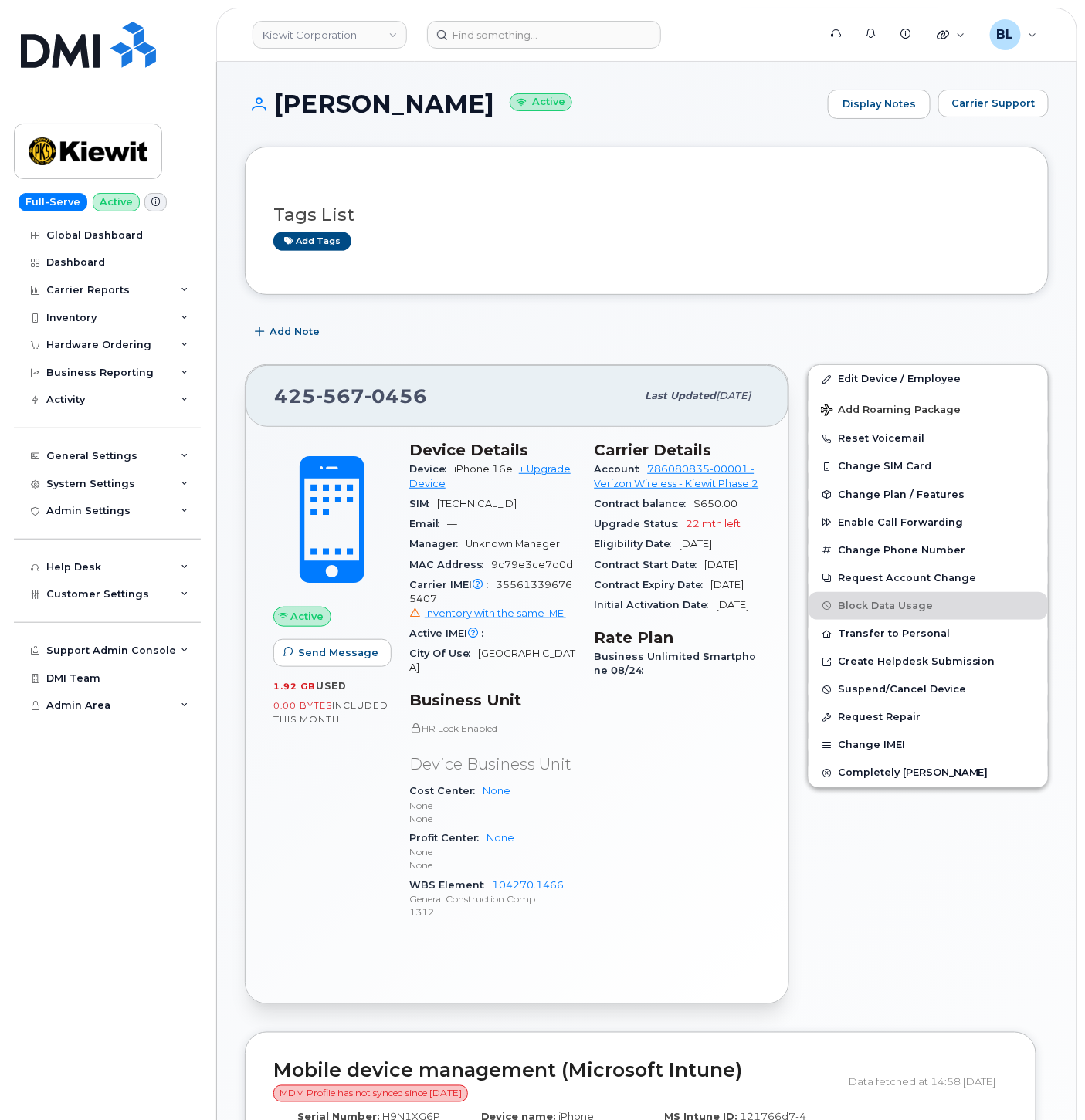
click at [480, 59] on header "[PERSON_NAME] Corporation Support Alerts Knowledge Base Quicklinks Suspend / Ca…" at bounding box center [647, 34] width 861 height 54
click at [498, 47] on input at bounding box center [543, 34] width 234 height 28
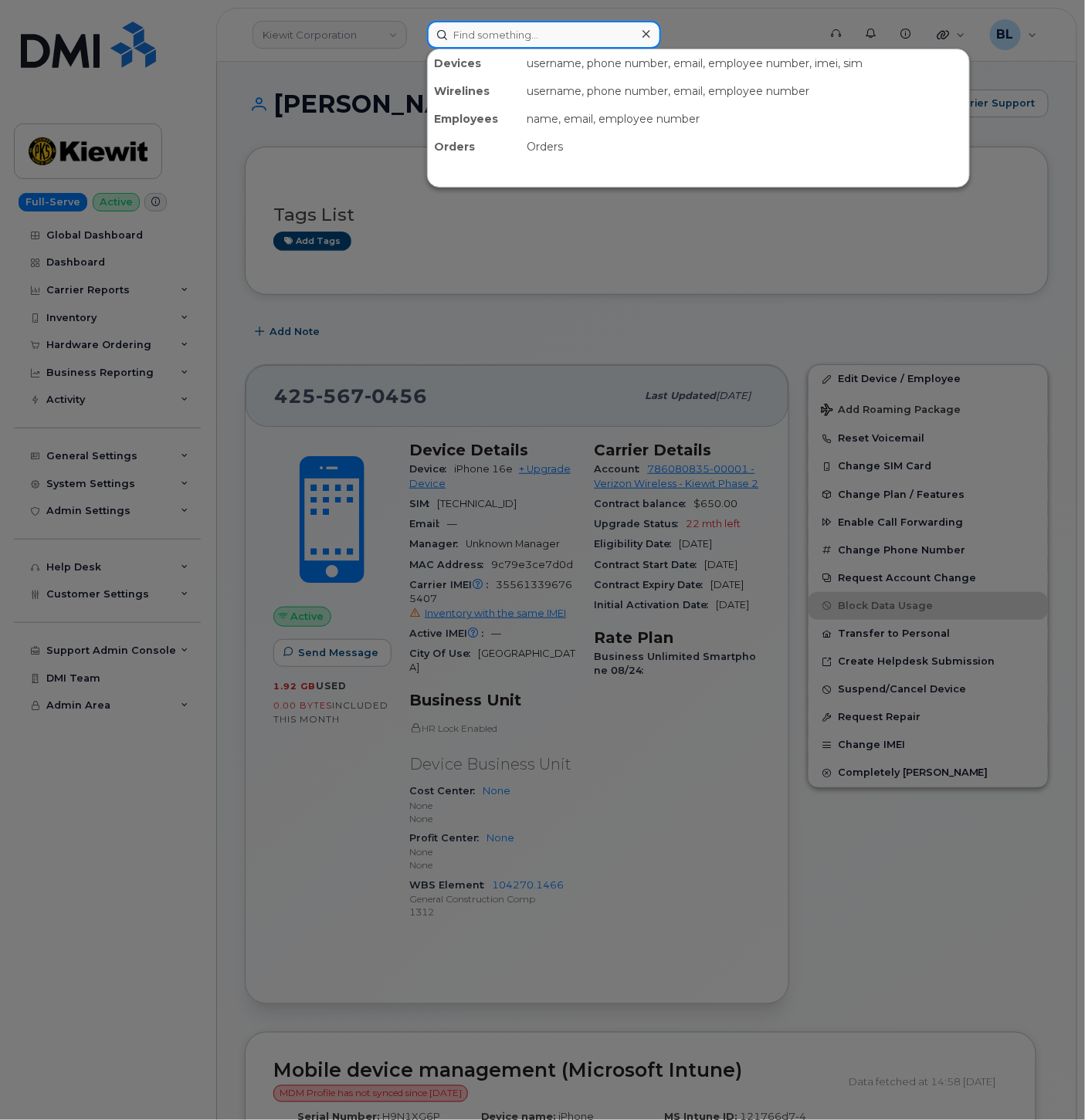
paste input "3187381559"
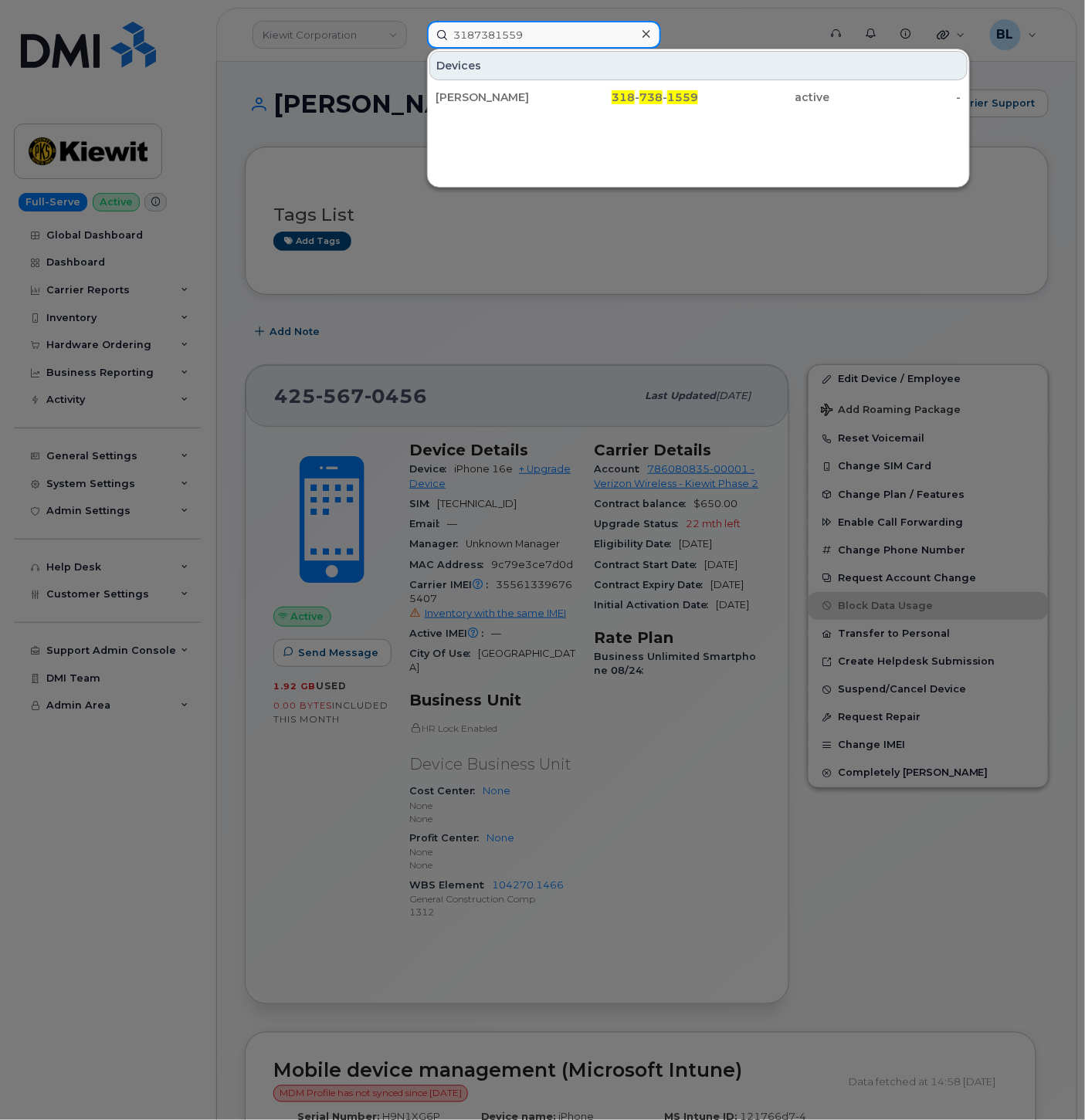
type input "3187381559"
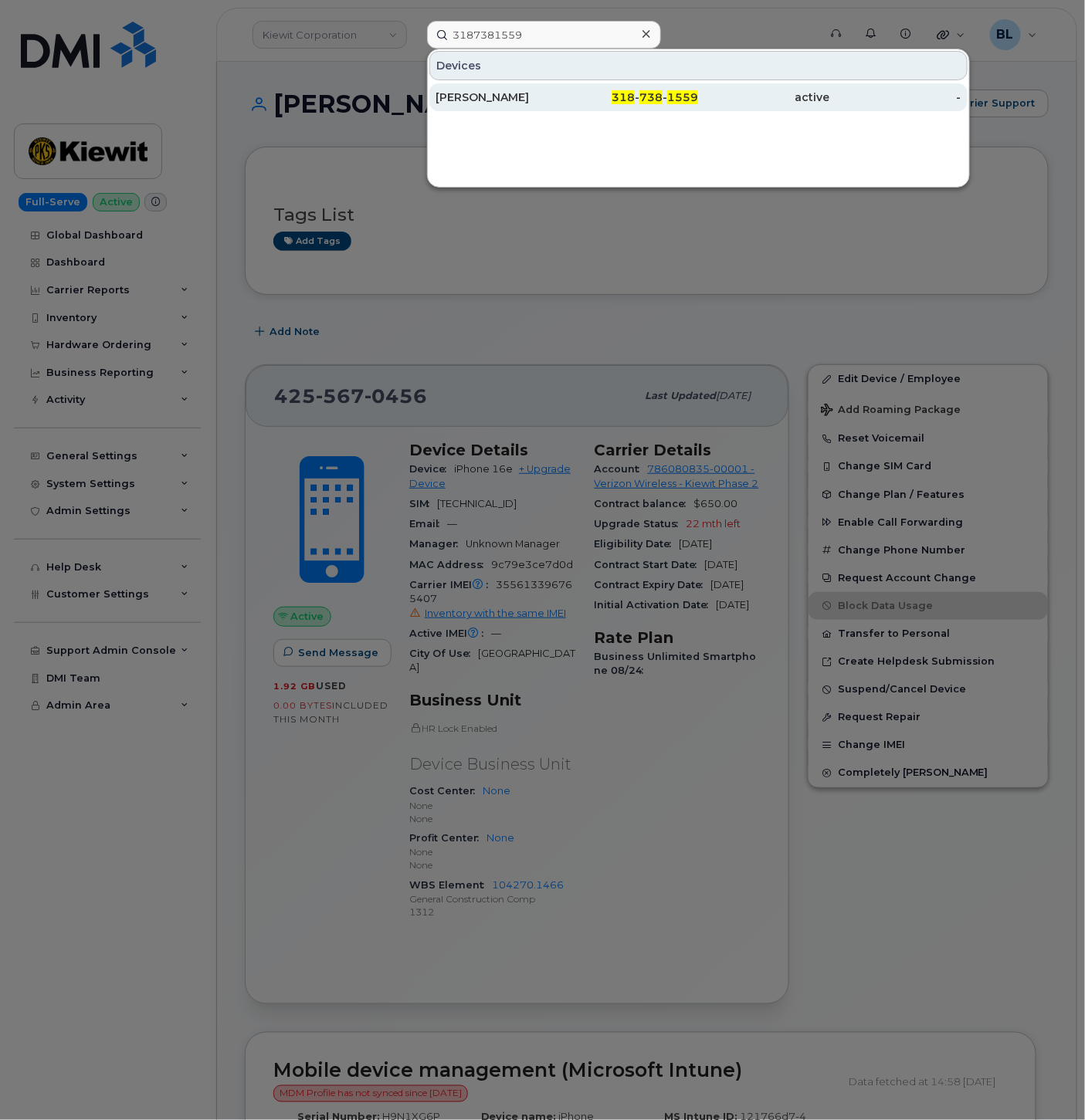
click at [657, 104] on div "318 - 738 - 1559" at bounding box center [632, 97] width 131 height 28
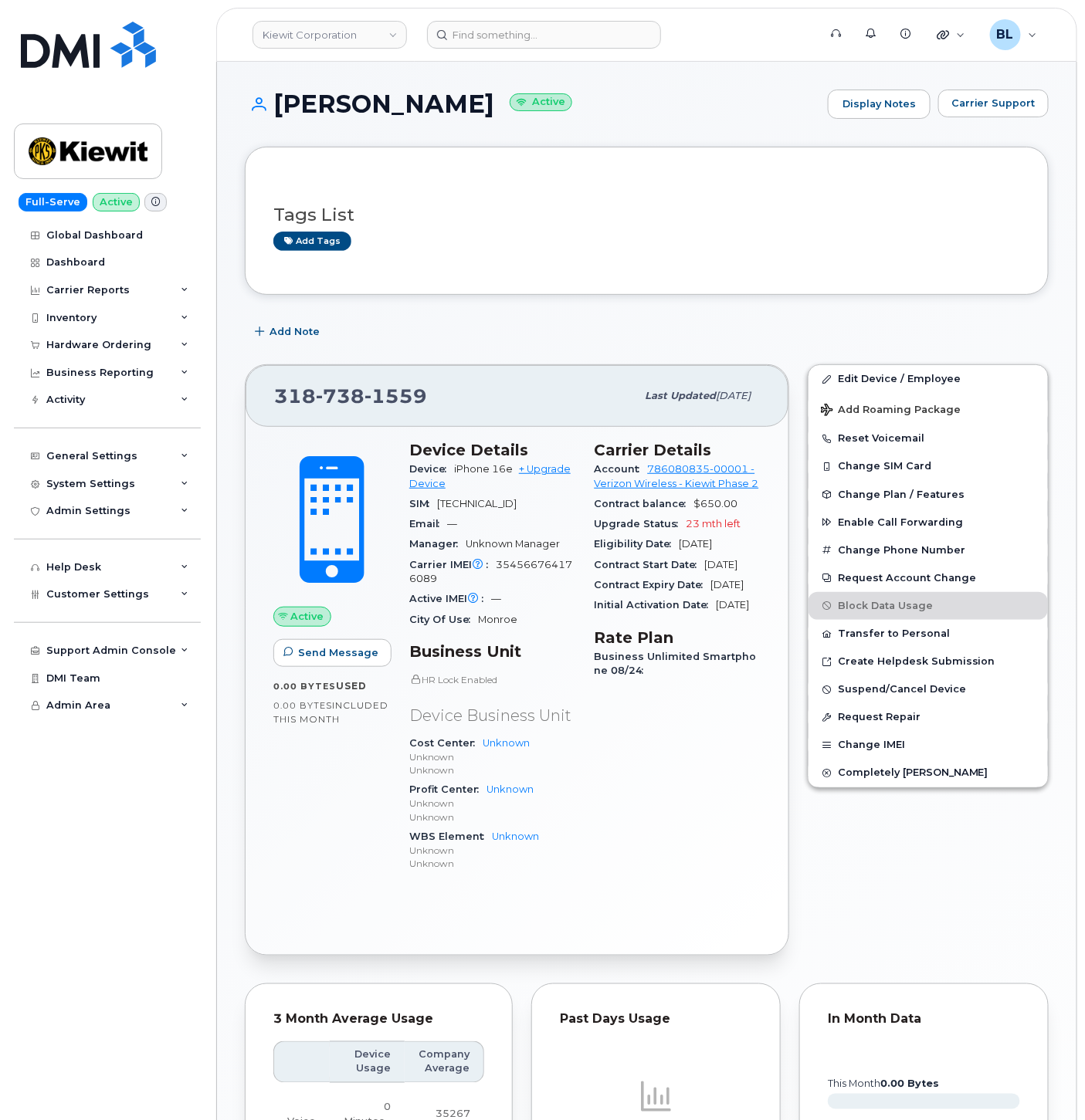
click at [536, 582] on span "354566764176089" at bounding box center [490, 571] width 162 height 26
copy span "354566764176089"
click at [1050, 93] on div "[PERSON_NAME] Active Display Notes Carrier Support Tags List Add tags Add Note …" at bounding box center [646, 847] width 859 height 1572
click at [1044, 99] on button "Carrier Support" at bounding box center [993, 103] width 110 height 28
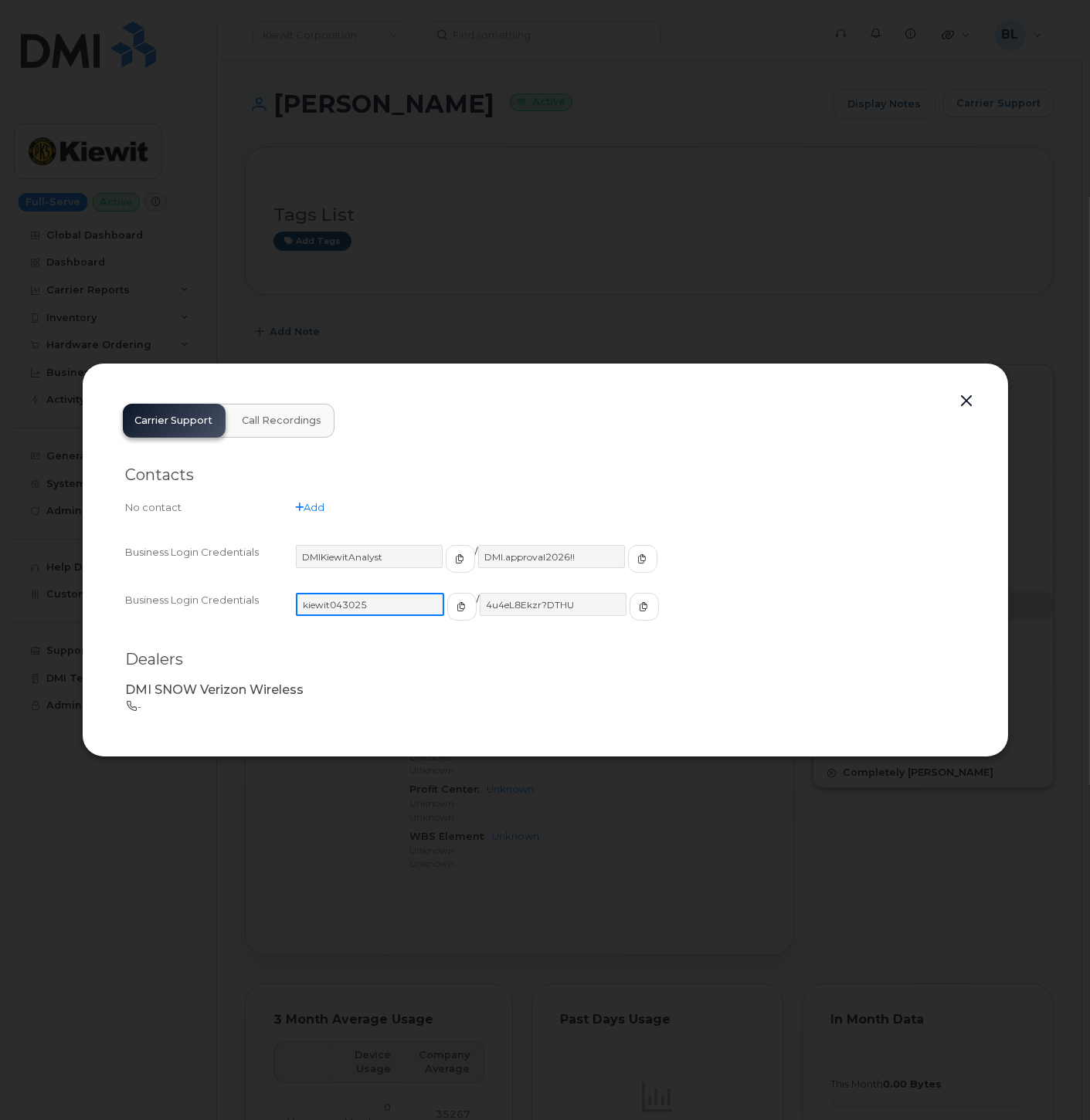
click at [388, 608] on input "kiewit043025" at bounding box center [370, 604] width 148 height 23
drag, startPoint x: 568, startPoint y: 603, endPoint x: 459, endPoint y: 599, distance: 109.1
click at [459, 599] on div "kiewit043025 / 4u4eL8Ekzr?DTHU" at bounding box center [630, 614] width 669 height 42
click at [535, 162] on div at bounding box center [545, 560] width 1090 height 1120
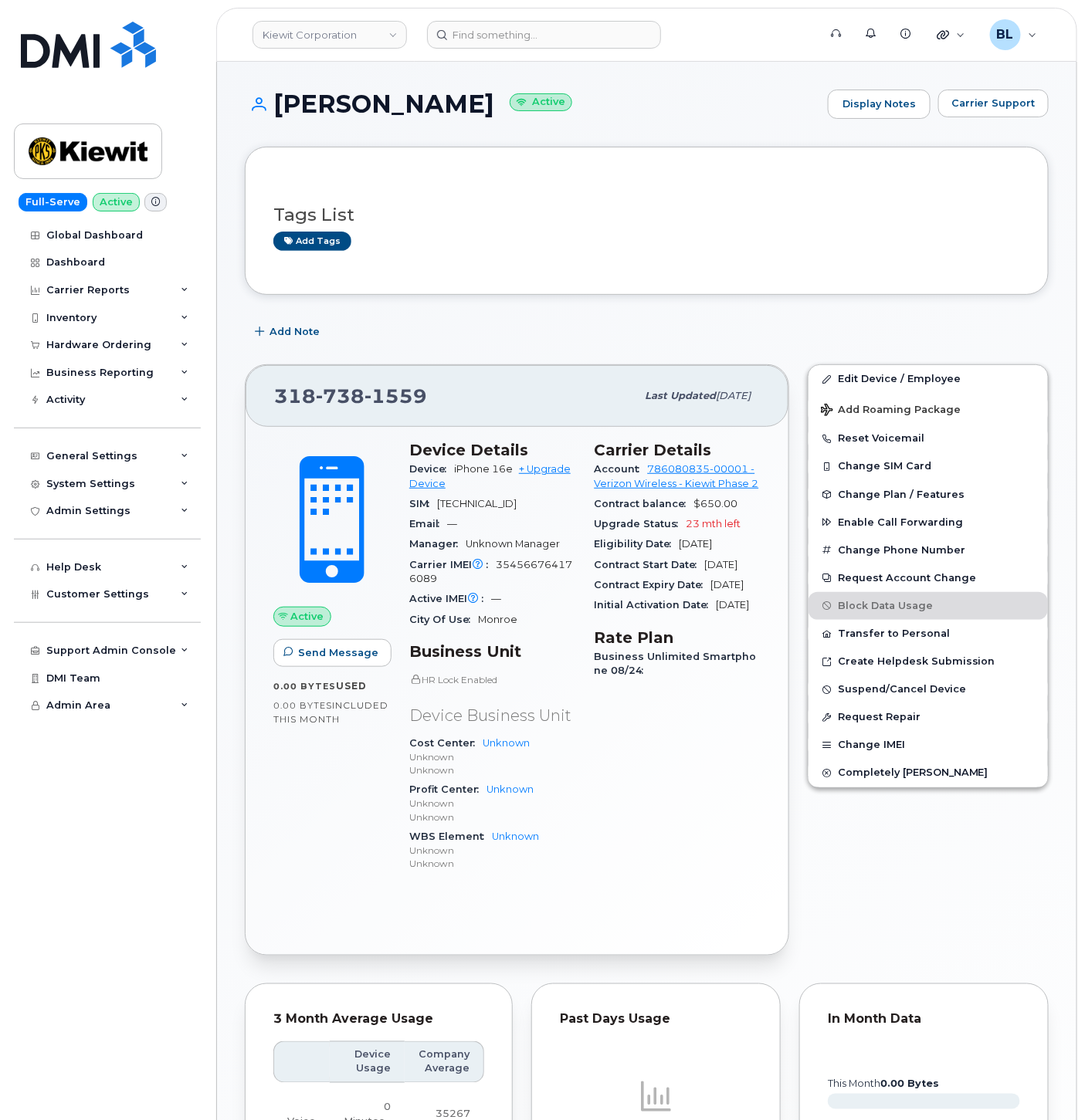
click at [348, 394] on span "738" at bounding box center [339, 396] width 48 height 23
click at [349, 394] on span "738" at bounding box center [339, 396] width 48 height 23
copy span "[PHONE_NUMBER]"
click at [885, 366] on link "Edit Device / Employee" at bounding box center [928, 378] width 239 height 28
click at [875, 381] on link "Edit Device / Employee" at bounding box center [928, 378] width 239 height 28
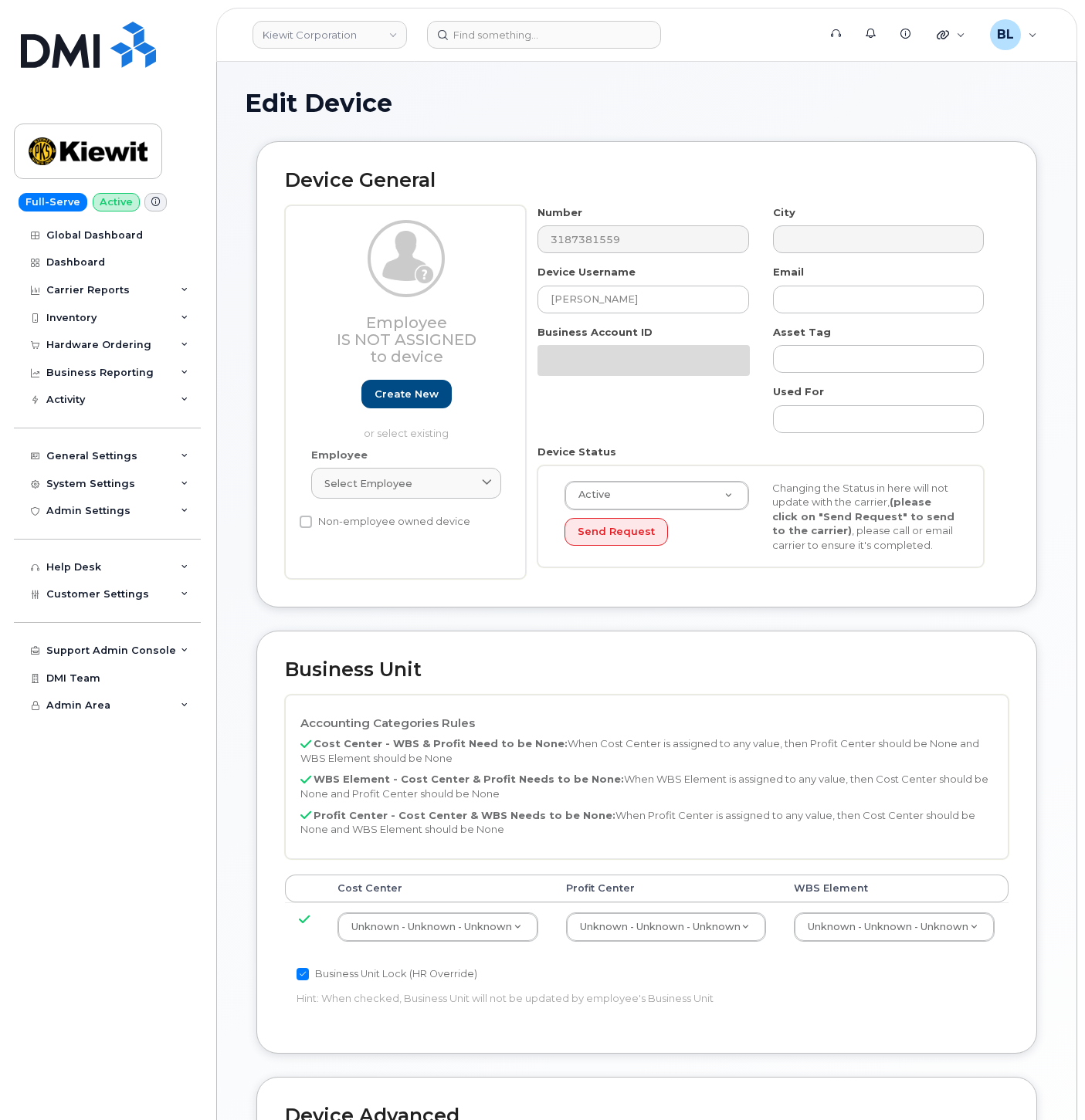
select select "29584743"
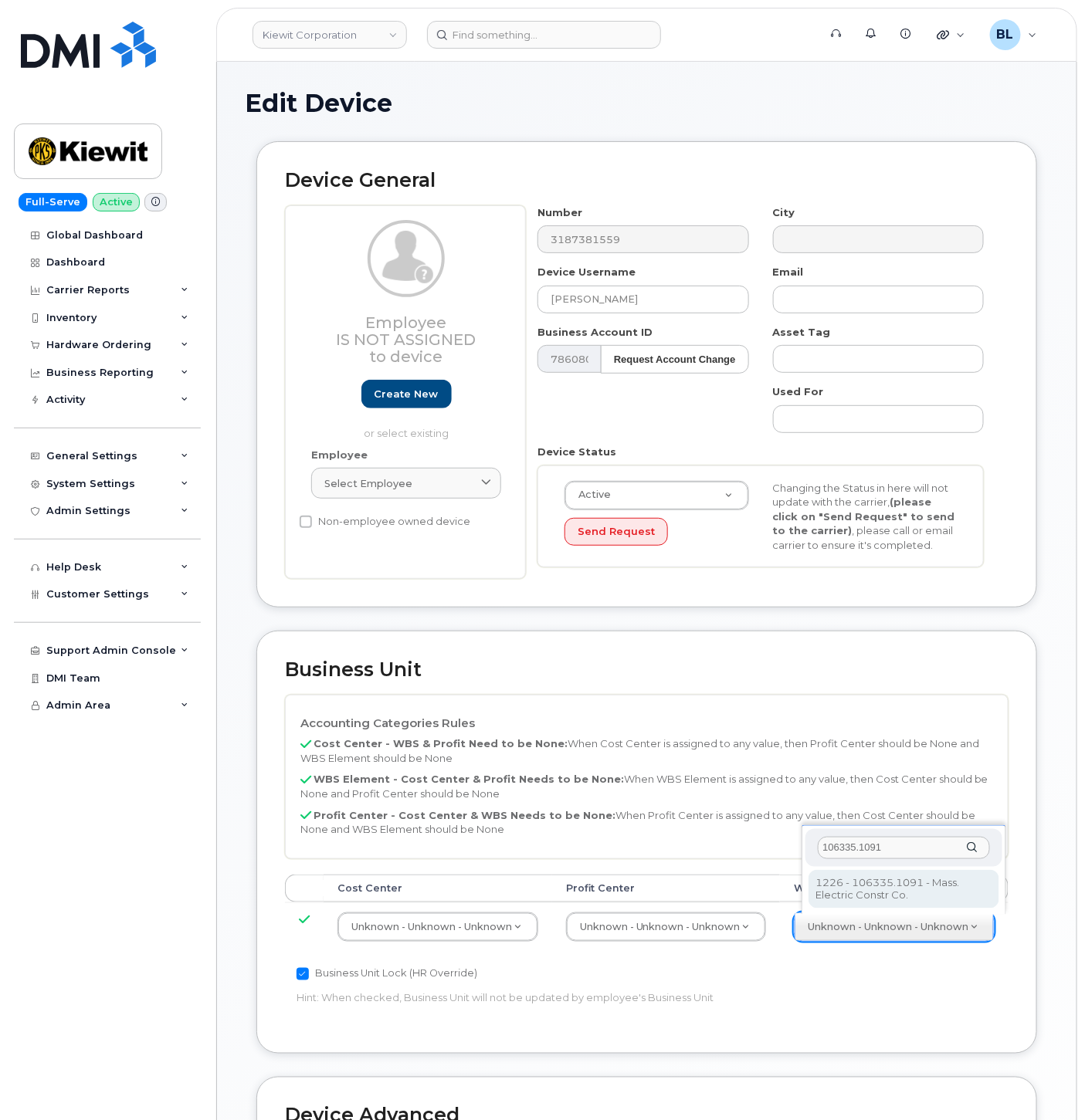
type input "106335.1091"
type input "35178927"
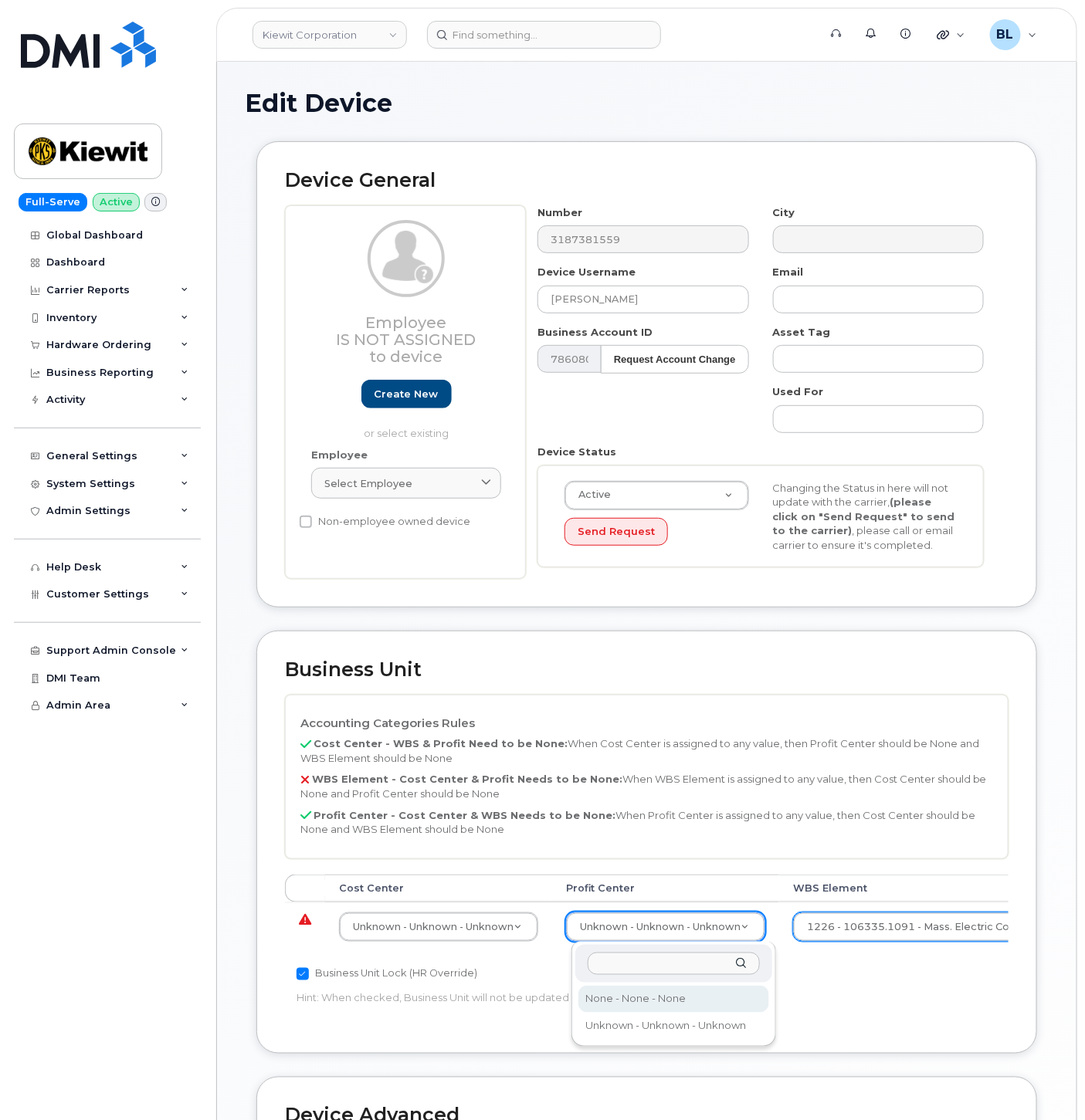
select select "29629357"
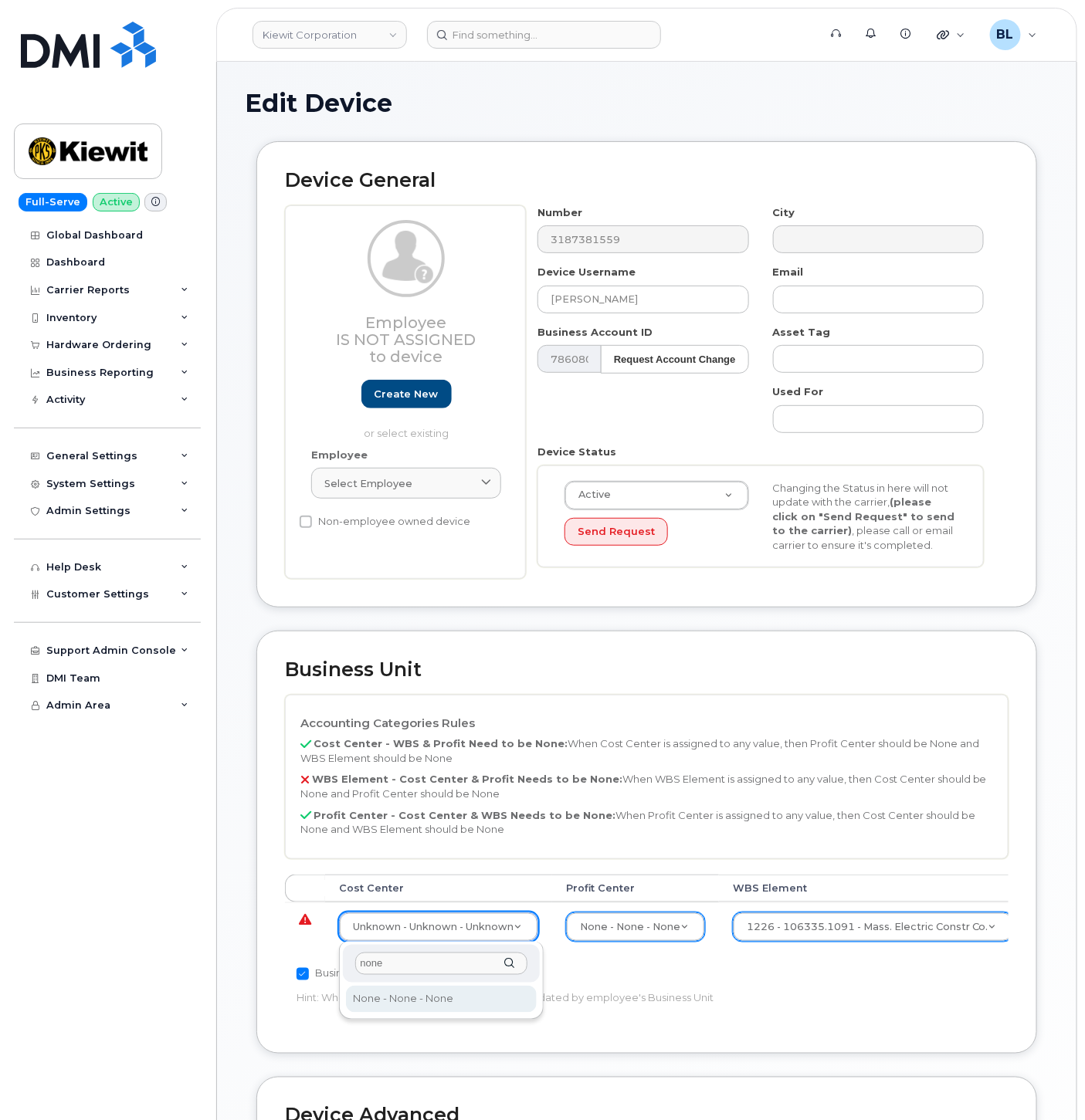
type input "none"
type input "29629358"
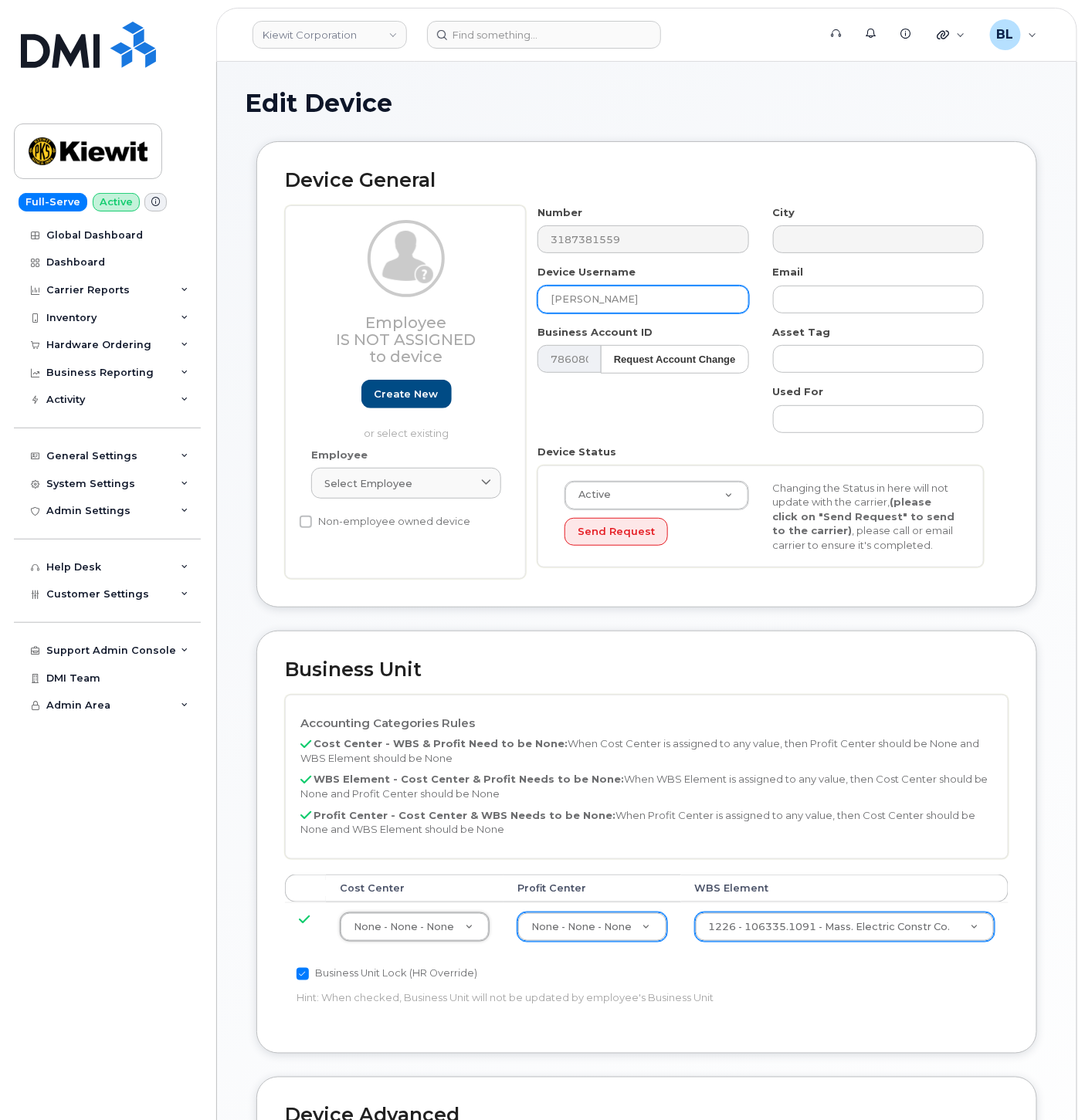
click at [649, 288] on input "[PERSON_NAME]" at bounding box center [643, 299] width 211 height 28
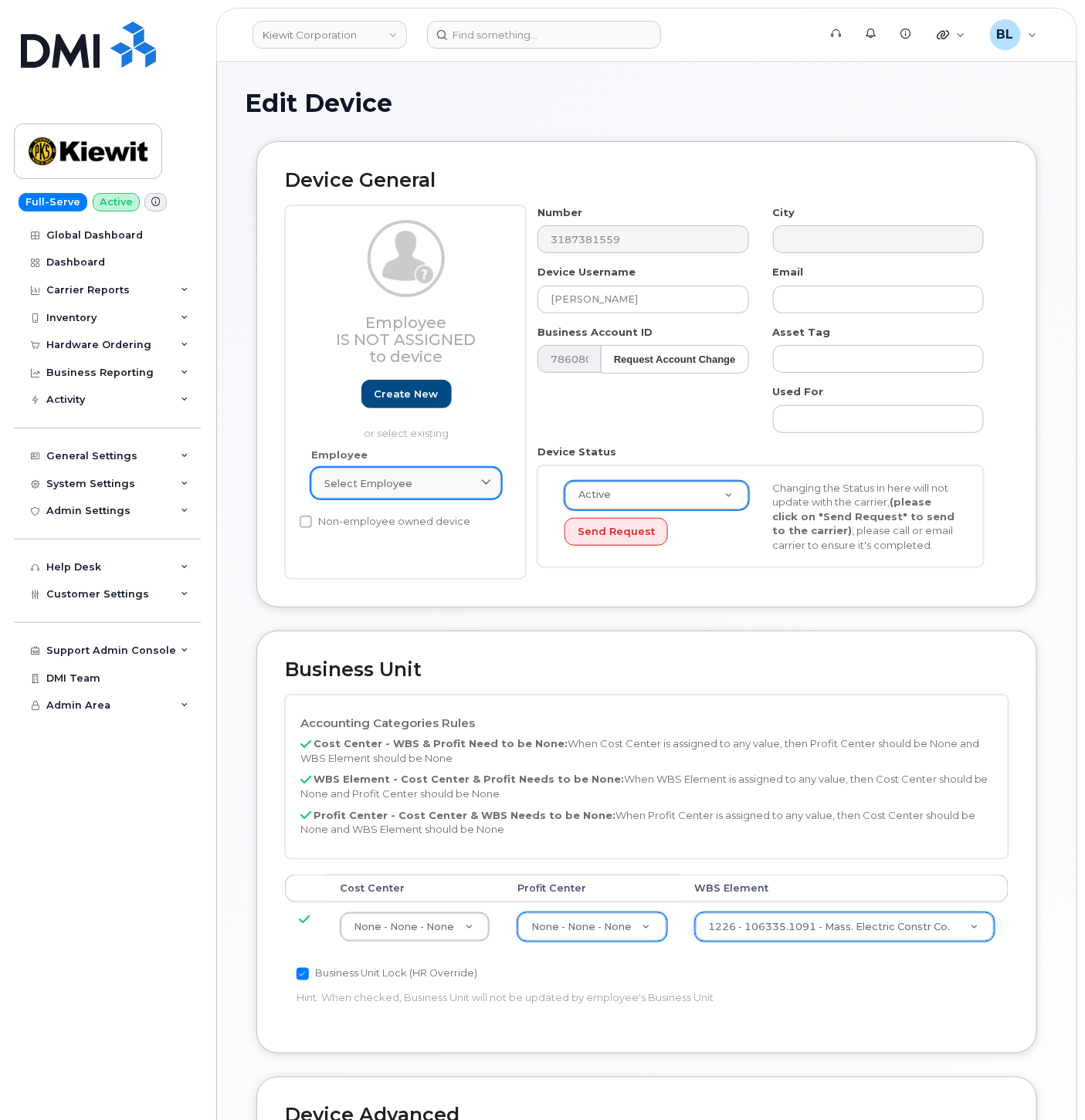
paste input "[PERSON_NAME]"
type input "[PERSON_NAME]"
click at [387, 484] on span "Select employee" at bounding box center [368, 483] width 88 height 14
paste input "[PERSON_NAME]"
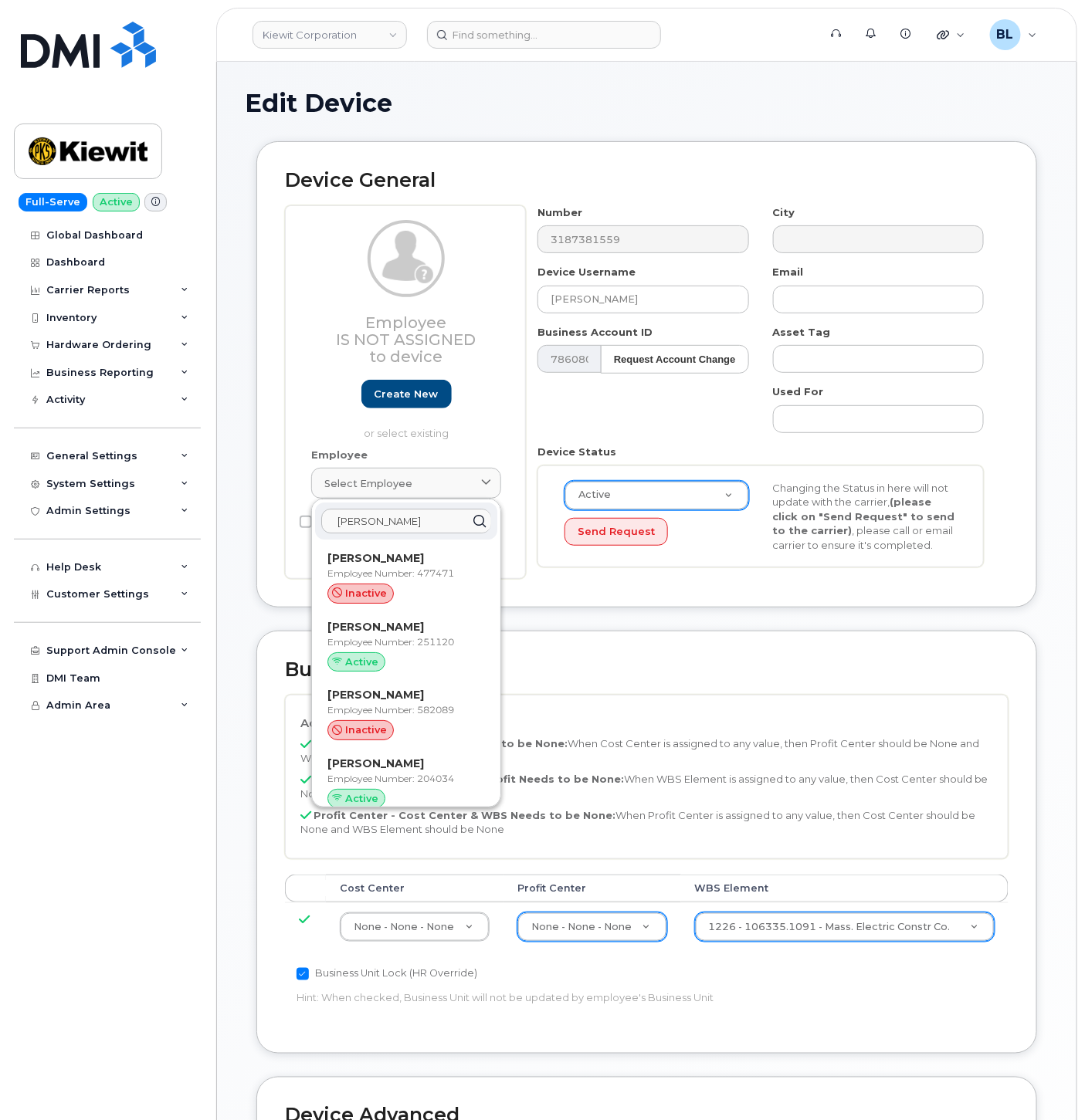
type input "[PERSON_NAME]"
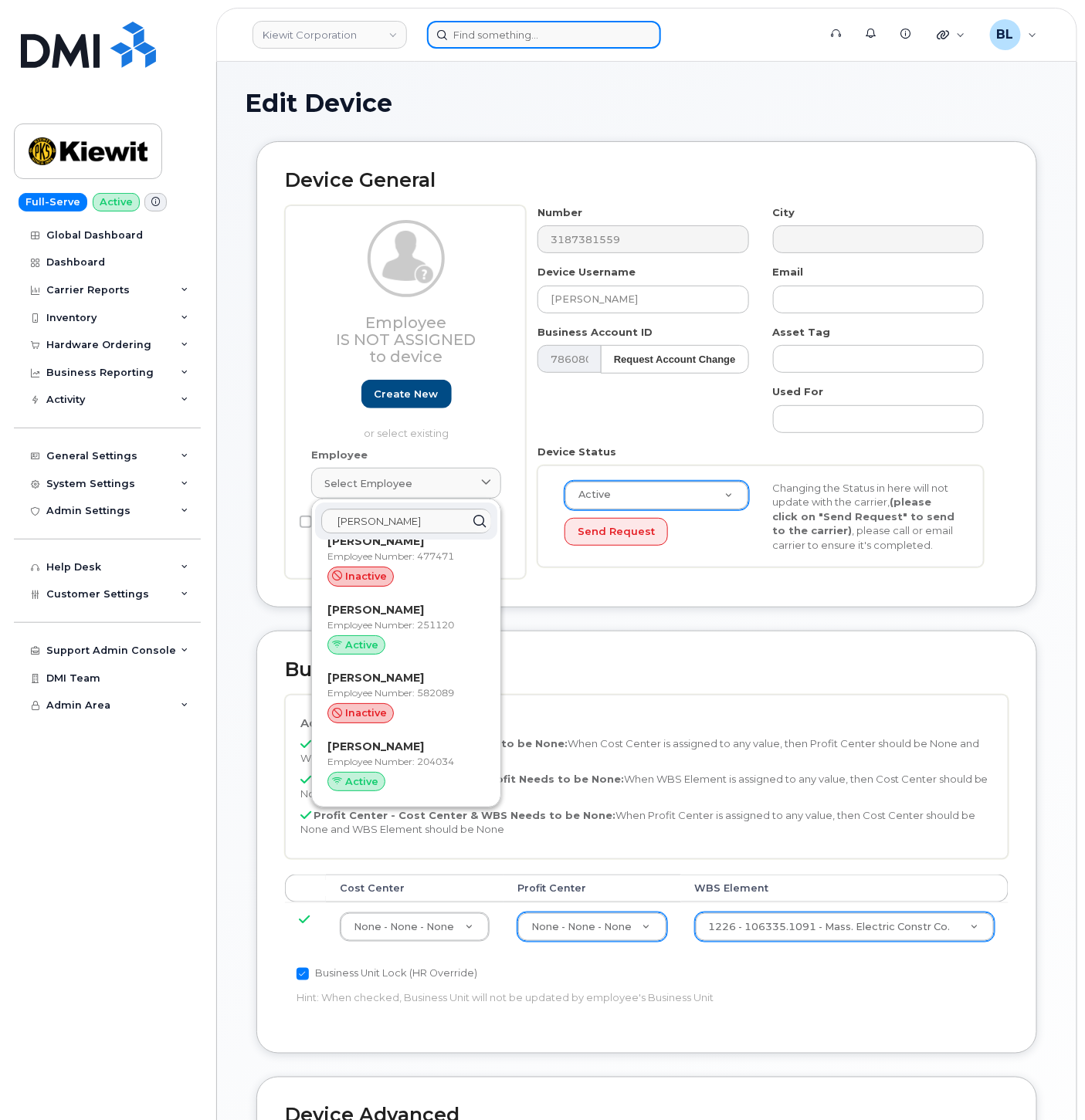
click at [525, 28] on input at bounding box center [543, 34] width 234 height 28
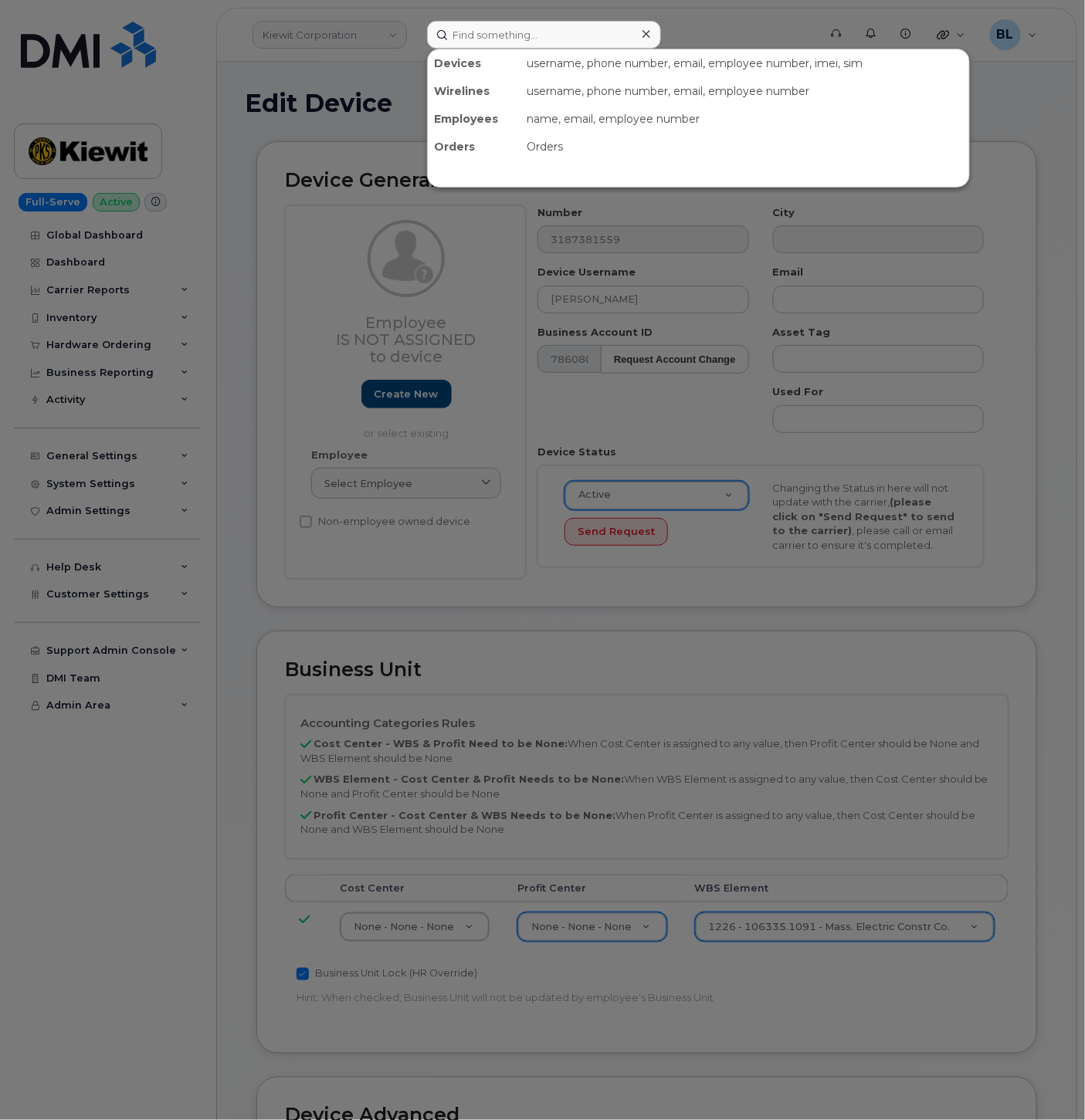
click at [484, 945] on div at bounding box center [542, 560] width 1085 height 1120
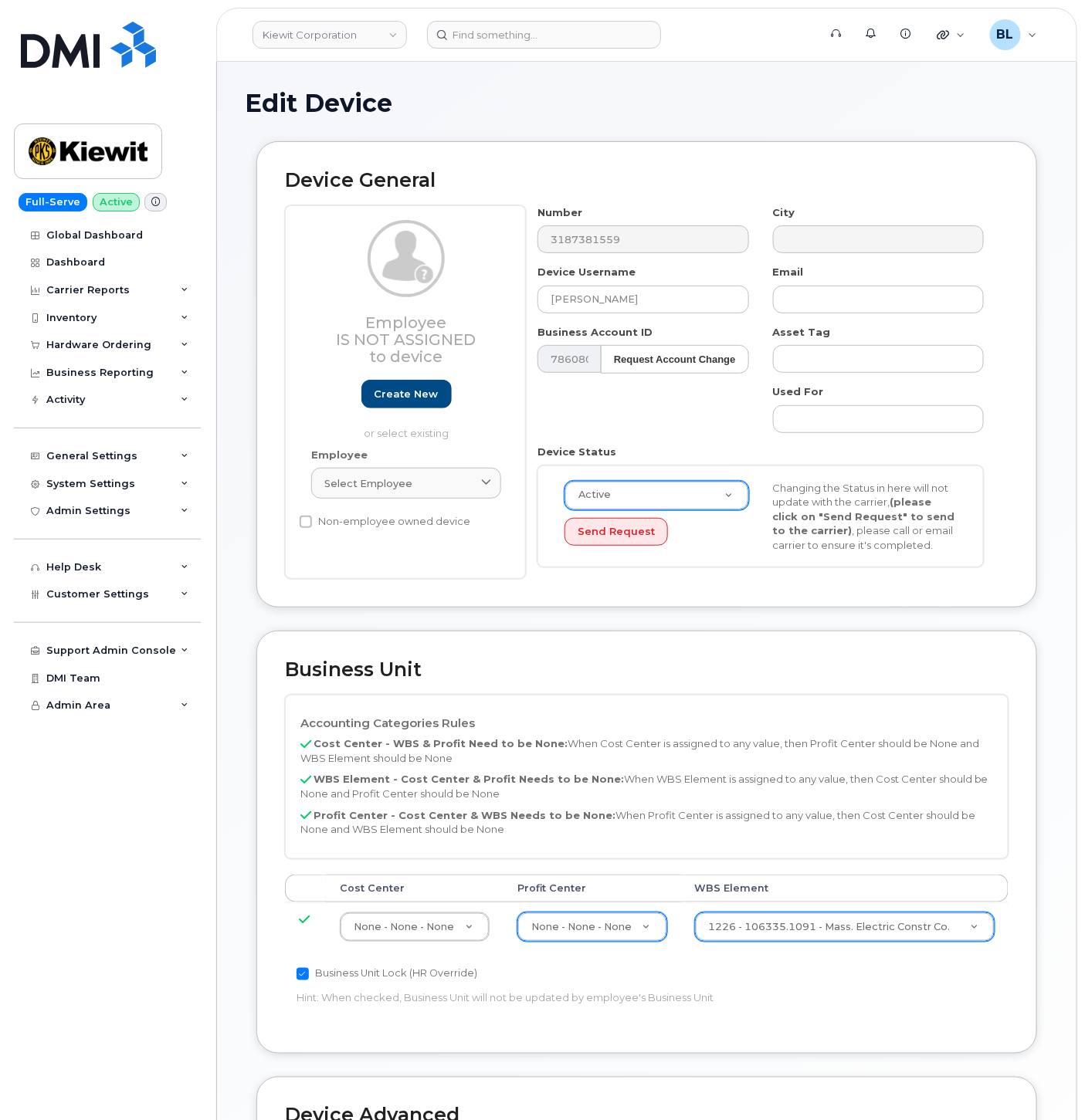
scroll to position [418, 0]
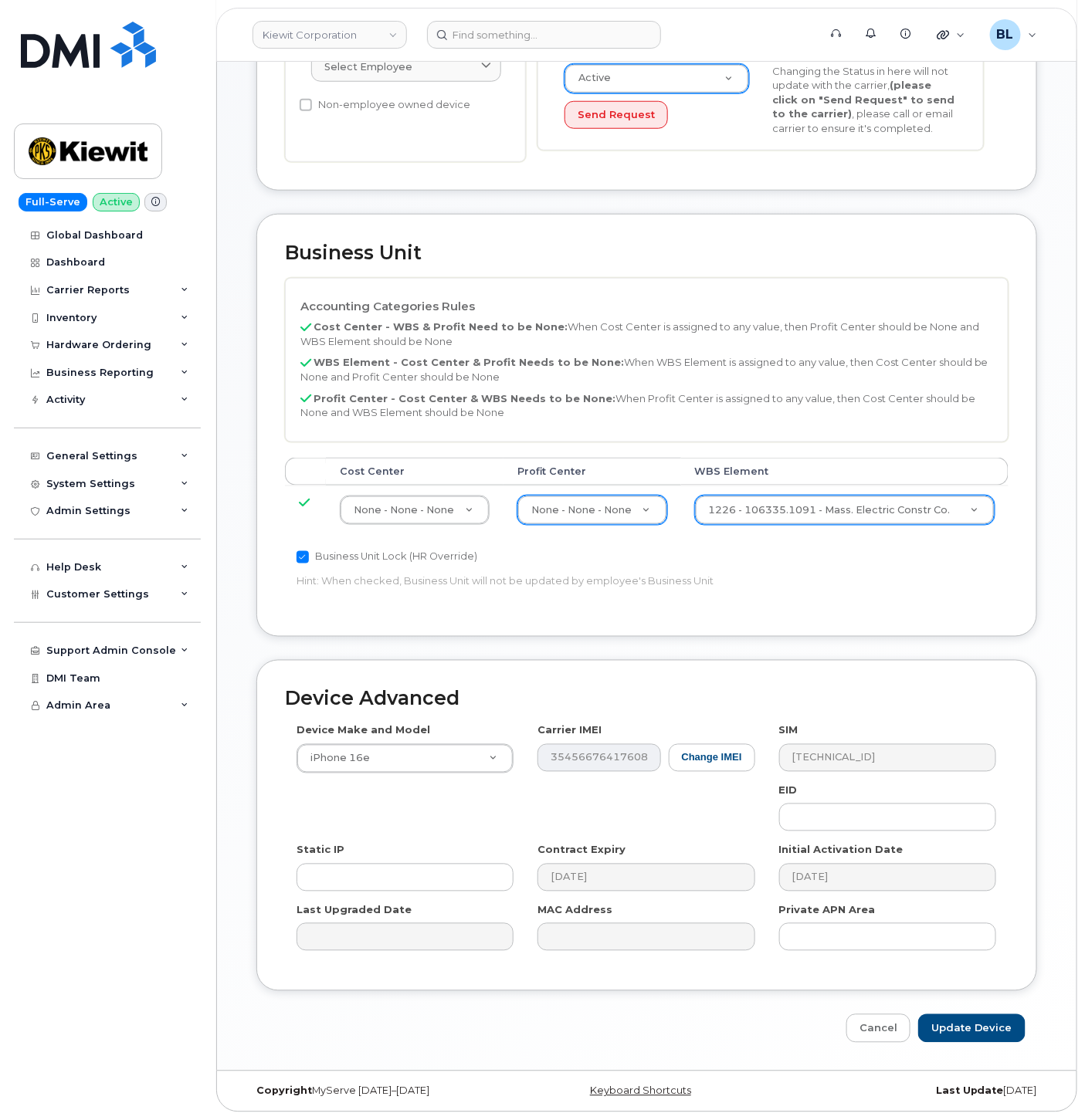
click at [1040, 1035] on div "Device Advanced Device Make and Model iPhone 16e Android TCL 502 Watch Apple Wa…" at bounding box center [647, 852] width 804 height 384
click at [1018, 1033] on input "Update Device" at bounding box center [971, 1029] width 107 height 28
type input "Saving..."
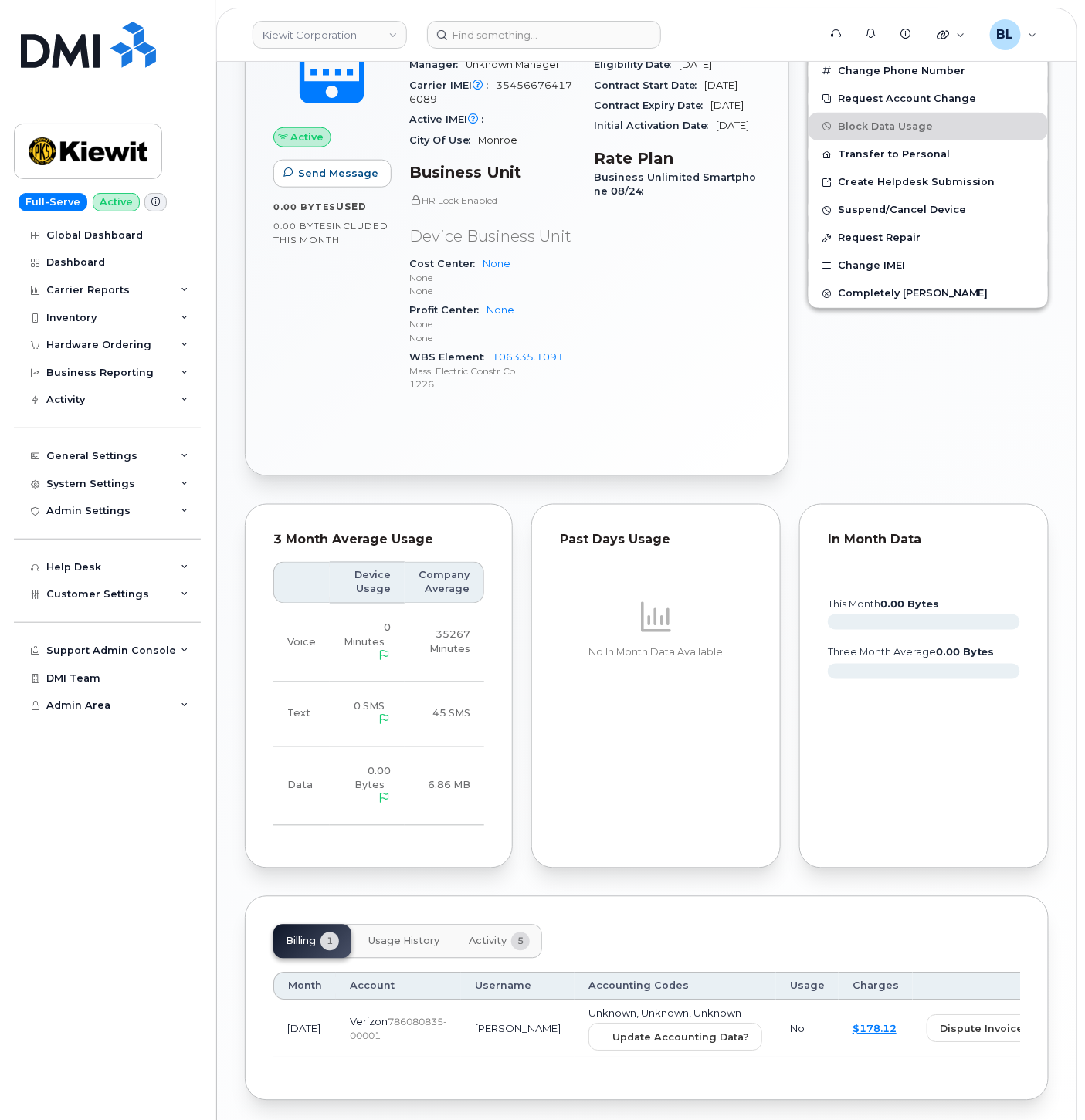
scroll to position [542, 0]
